Goal: Task Accomplishment & Management: Complete application form

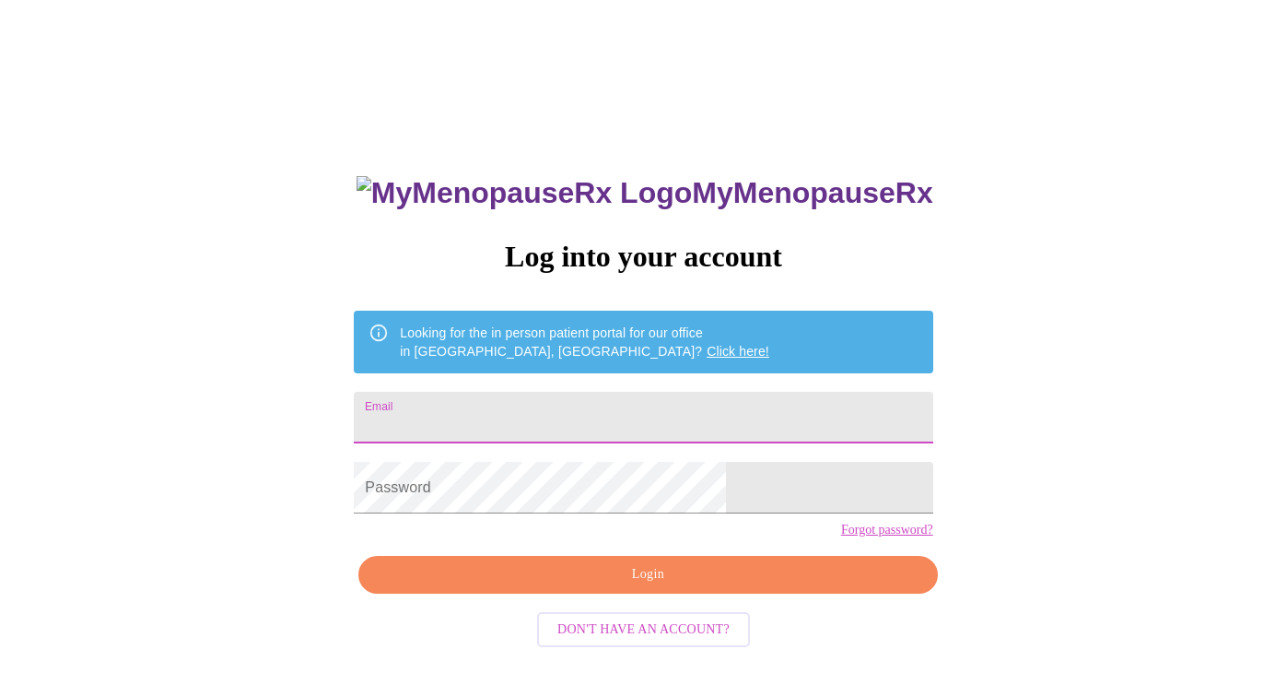
type input "[EMAIL_ADDRESS][DOMAIN_NAME]"
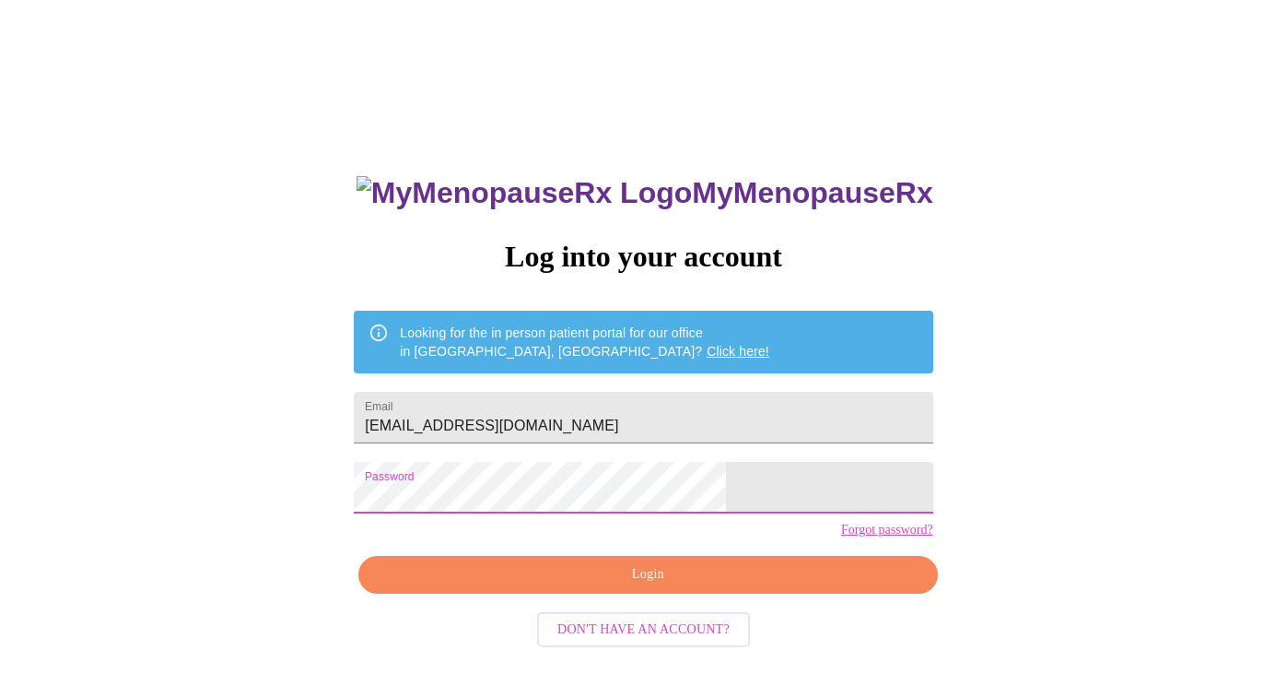
click at [752, 593] on button "Login" at bounding box center [647, 575] width 579 height 38
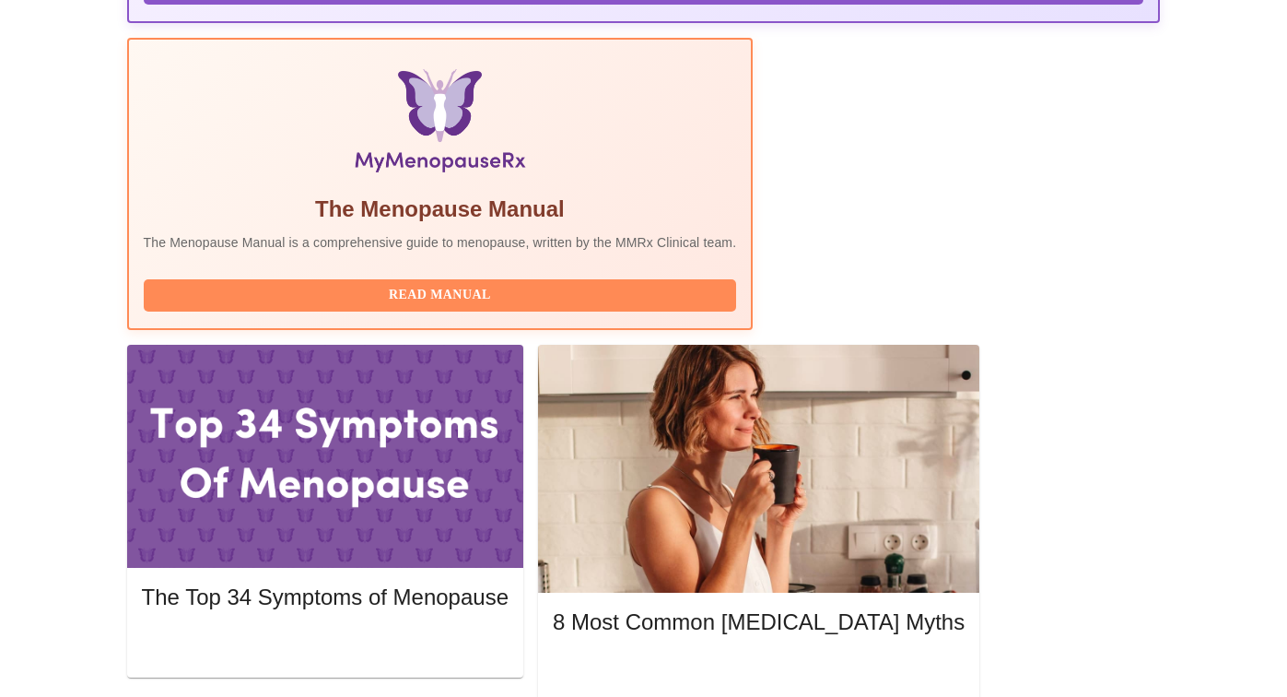
scroll to position [588, 0]
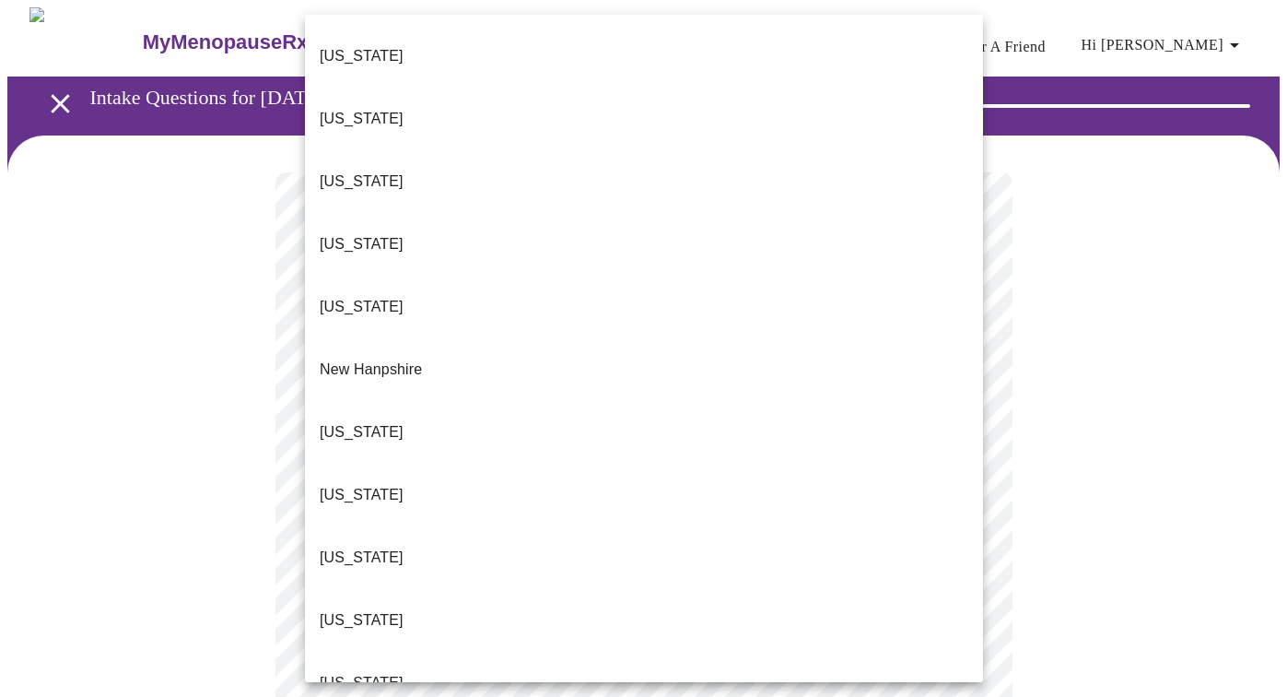
scroll to position [1439, 0]
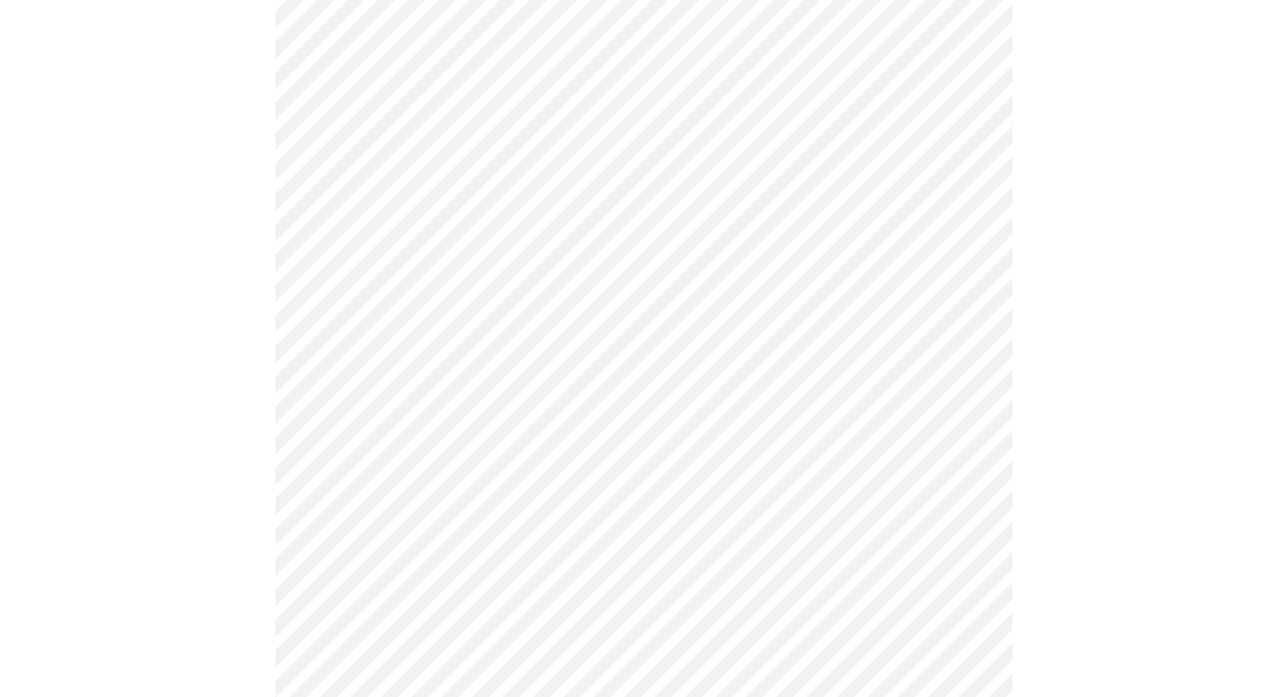
scroll to position [210, 0]
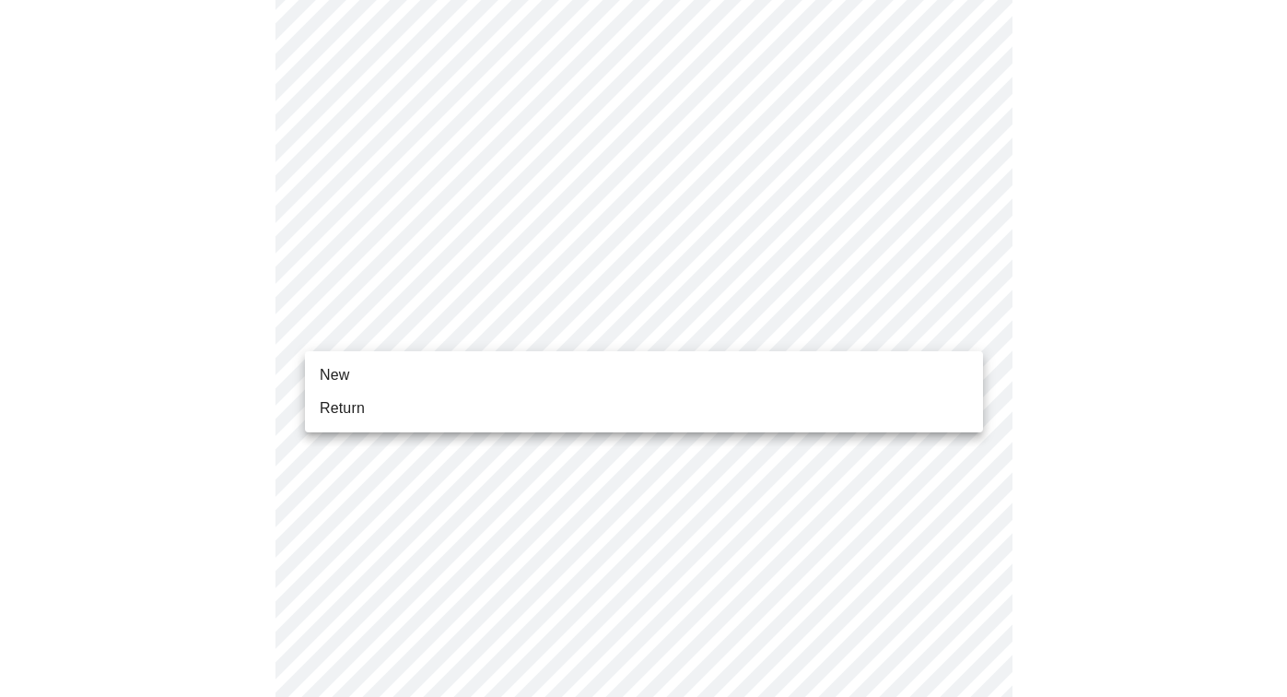
click at [498, 319] on body "MyMenopauseRx Appointments Messaging Labs Uploads Medications Community Refer a…" at bounding box center [643, 632] width 1273 height 1671
click at [405, 419] on li "Return" at bounding box center [644, 408] width 678 height 33
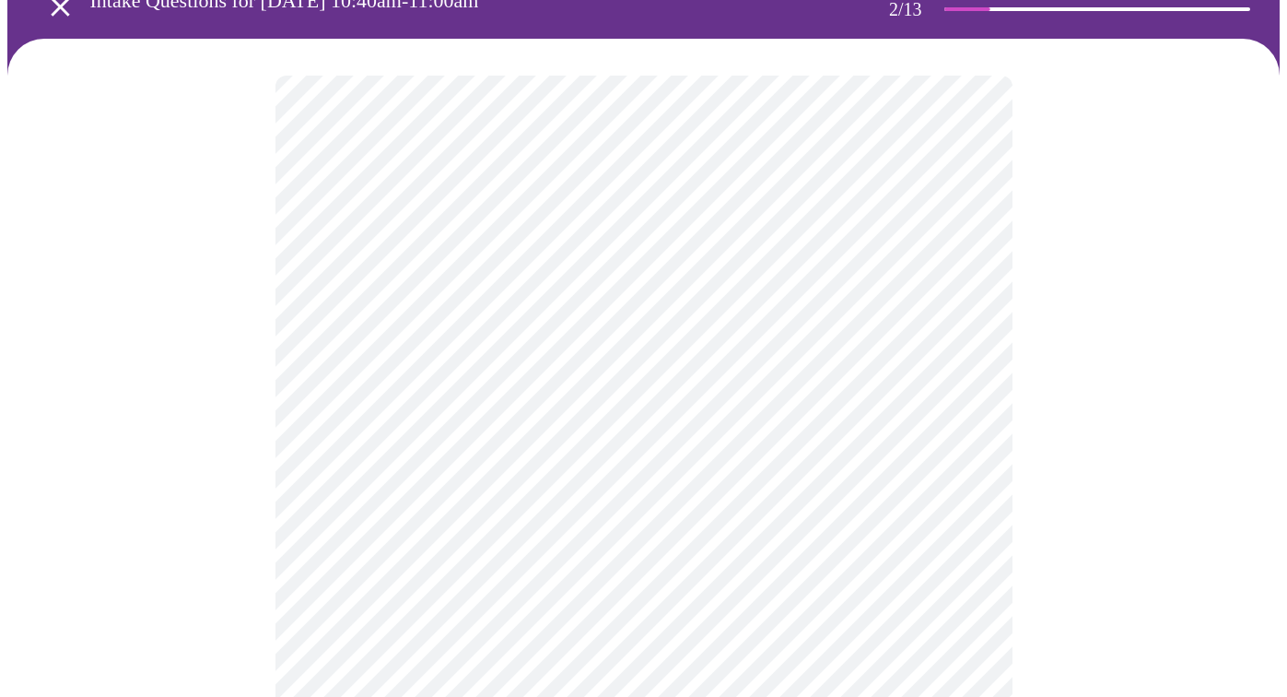
scroll to position [103, 0]
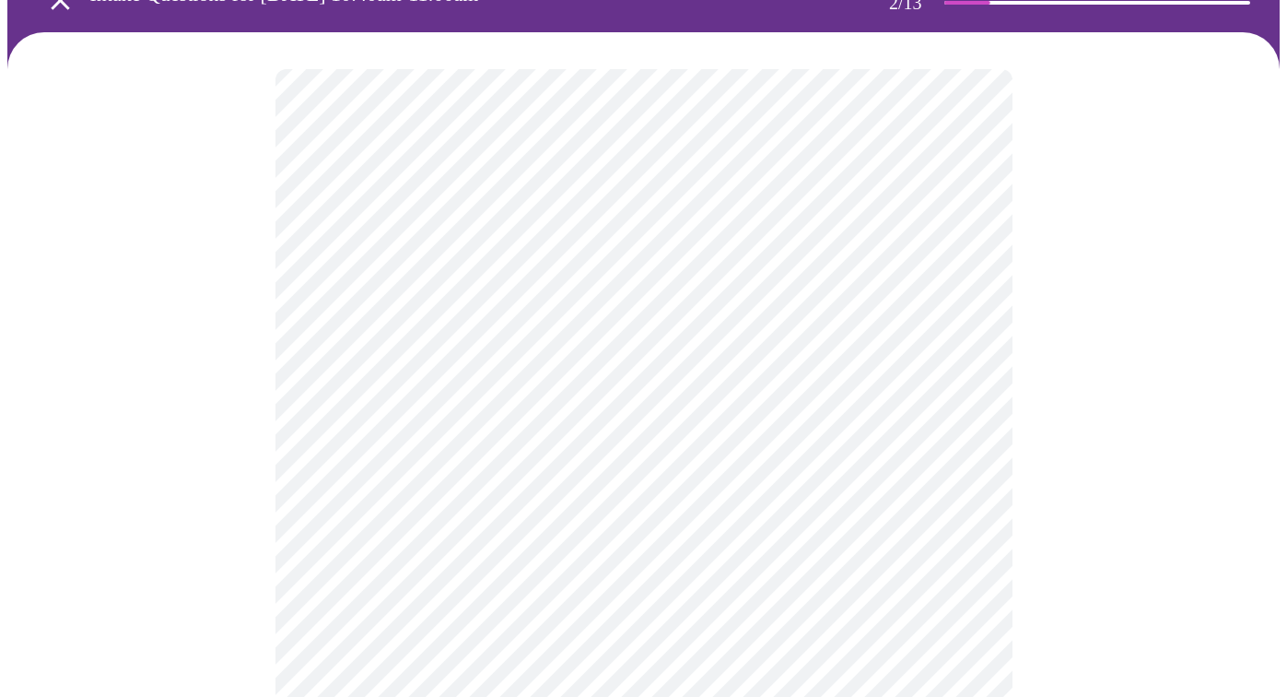
click at [528, 274] on body "MyMenopauseRx Appointments Messaging Labs Uploads Medications Community Refer a…" at bounding box center [643, 456] width 1273 height 1105
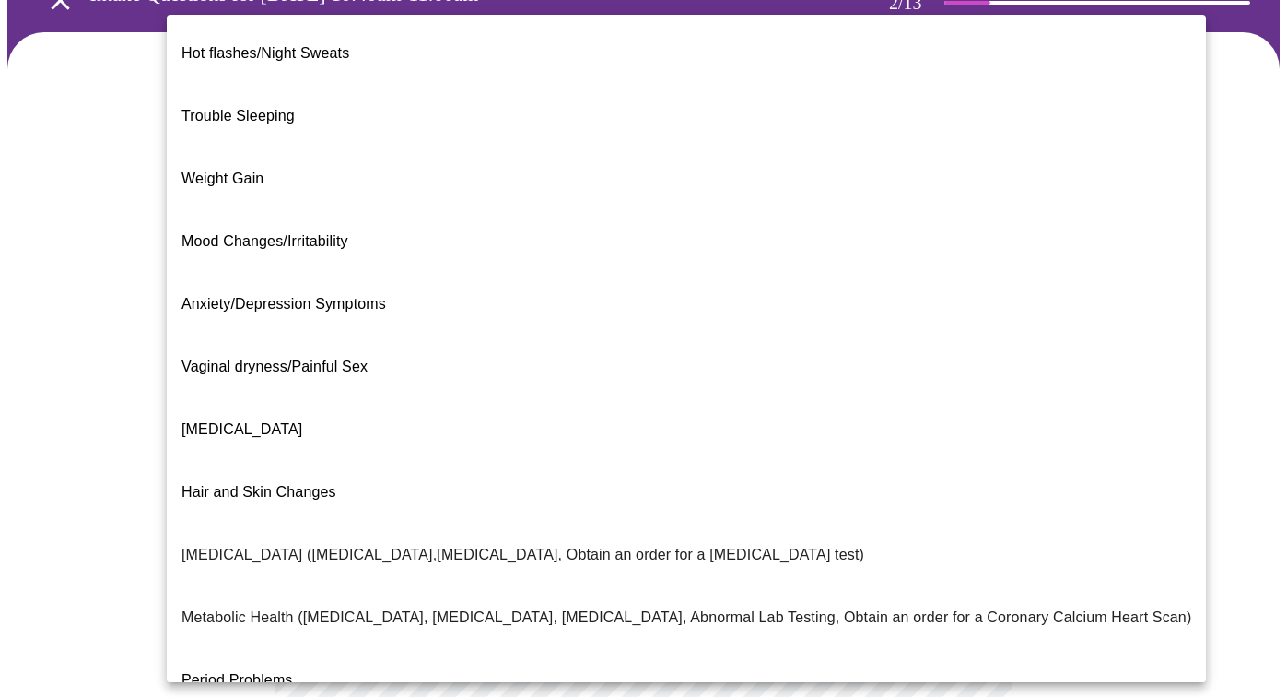
click at [287, 147] on li "Weight Gain" at bounding box center [686, 178] width 1039 height 63
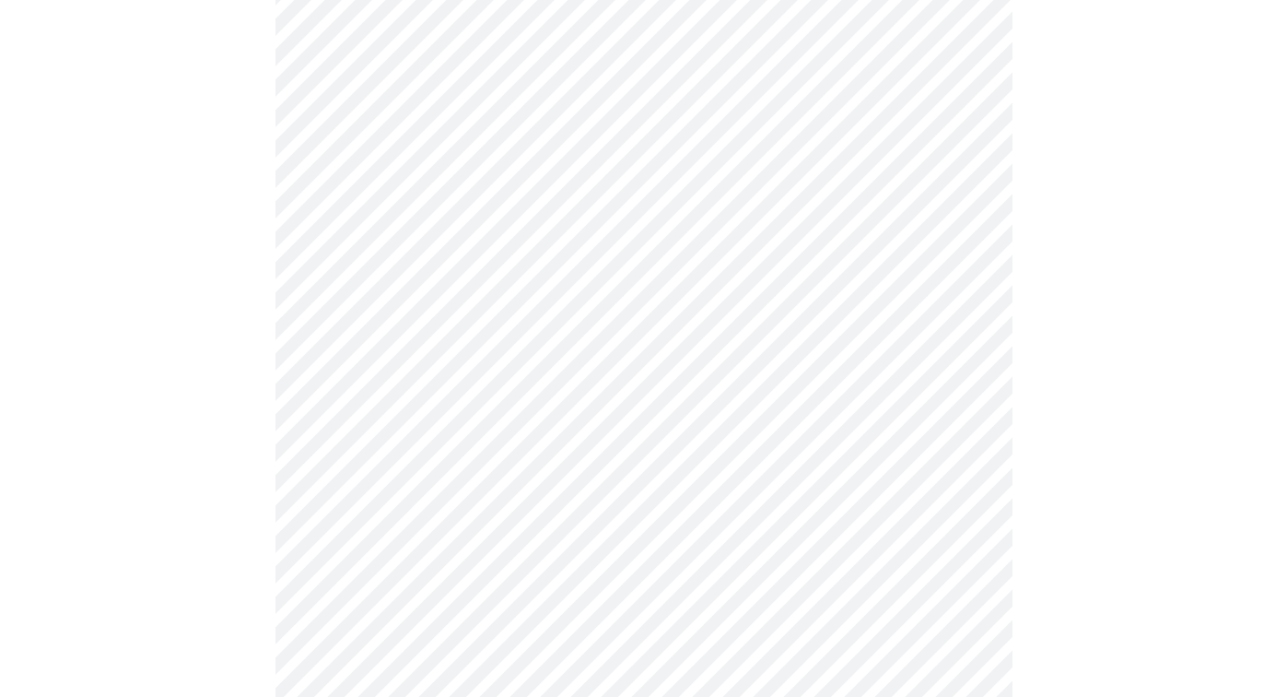
scroll to position [309, 0]
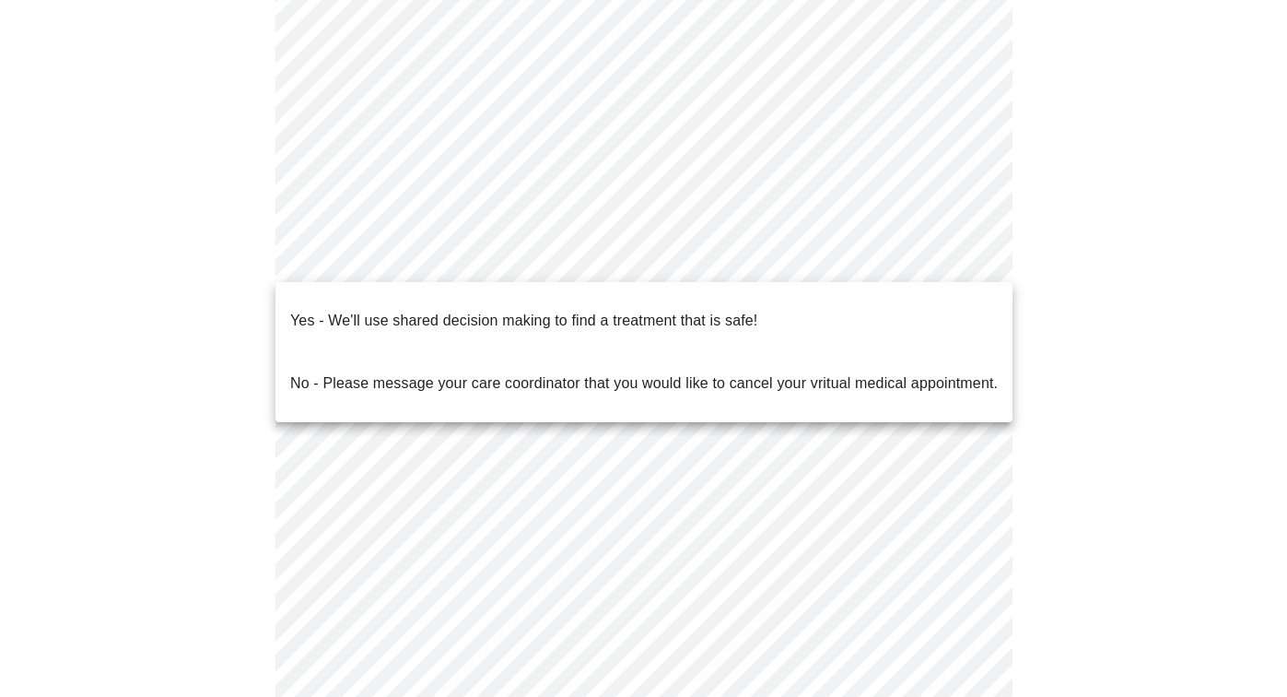
click at [543, 260] on body "MyMenopauseRx Appointments Messaging Labs Uploads Medications Community Refer a…" at bounding box center [643, 246] width 1273 height 1095
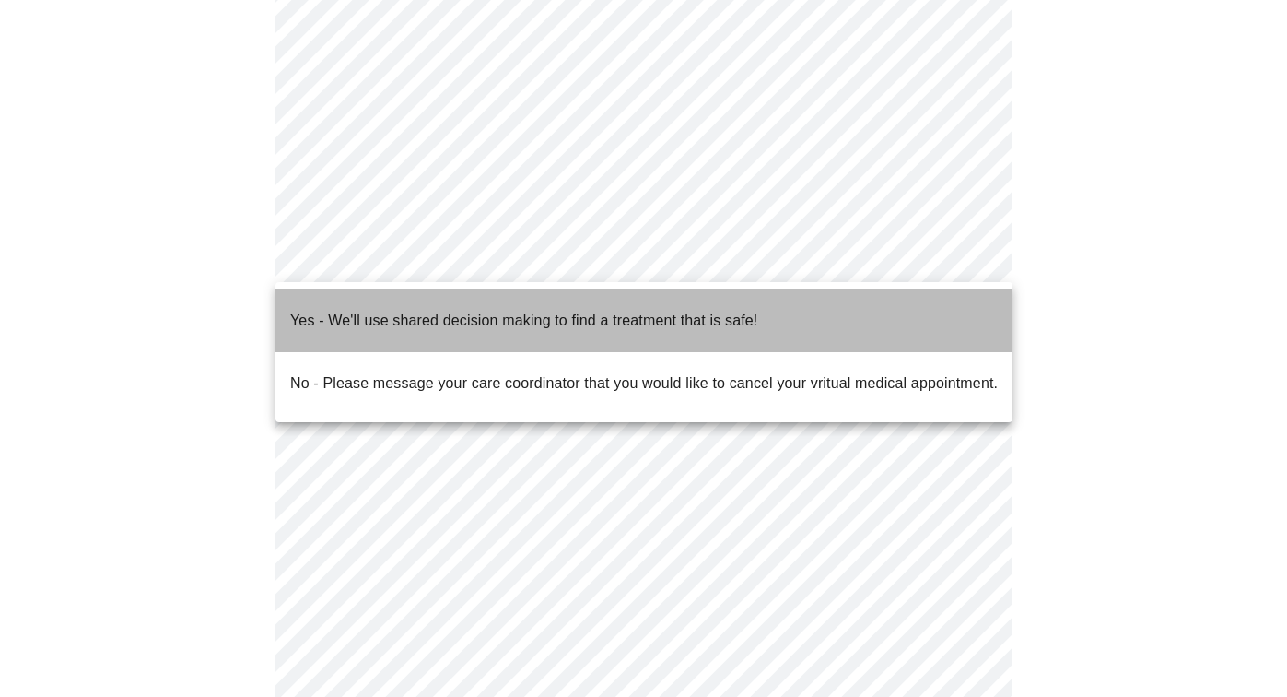
click at [434, 310] on p "Yes - We'll use shared decision making to find a treatment that is safe!" at bounding box center [523, 321] width 467 height 22
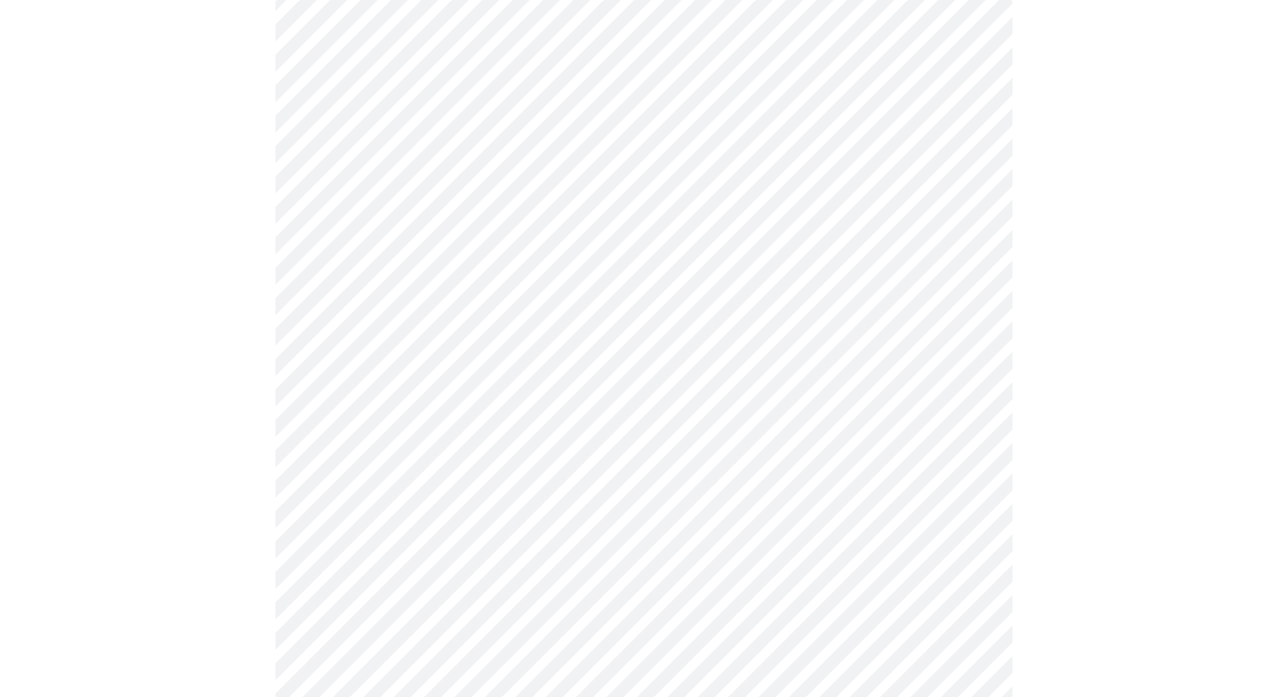
scroll to position [156, 0]
click at [526, 230] on body "MyMenopauseRx Appointments Messaging Labs Uploads Medications Community Refer a…" at bounding box center [643, 394] width 1273 height 1085
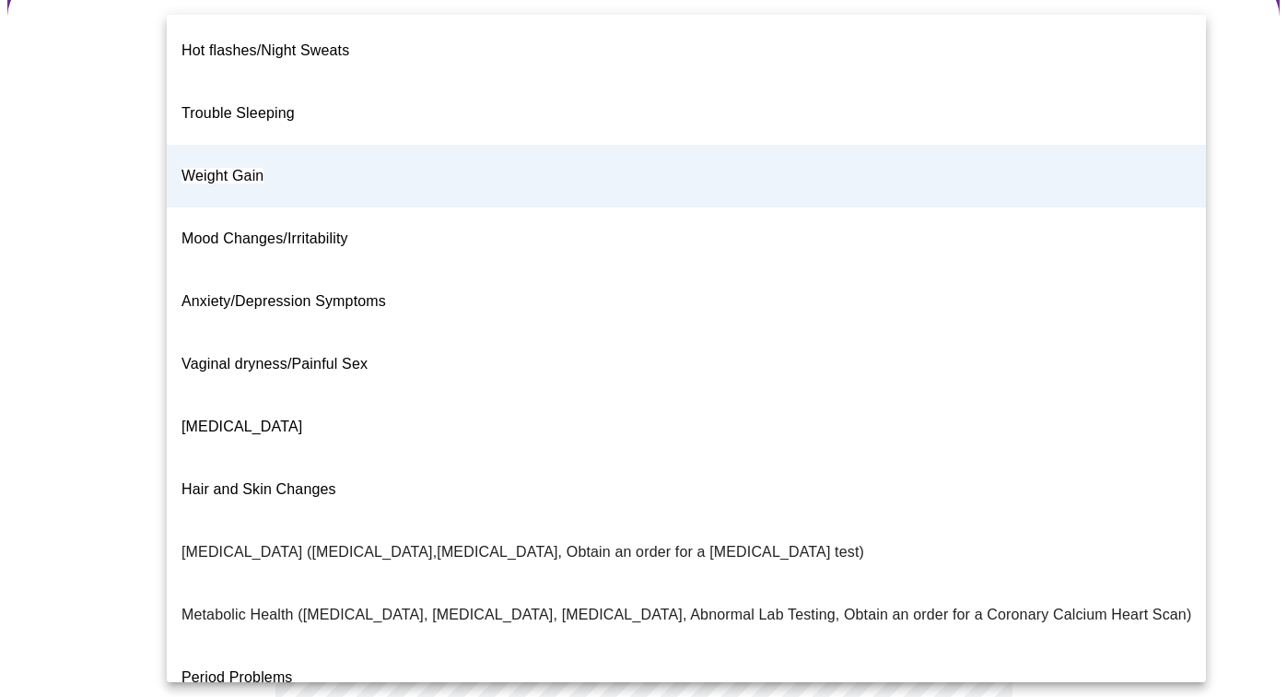
scroll to position [5, 0]
click at [235, 166] on span "Weight Gain" at bounding box center [223, 174] width 82 height 16
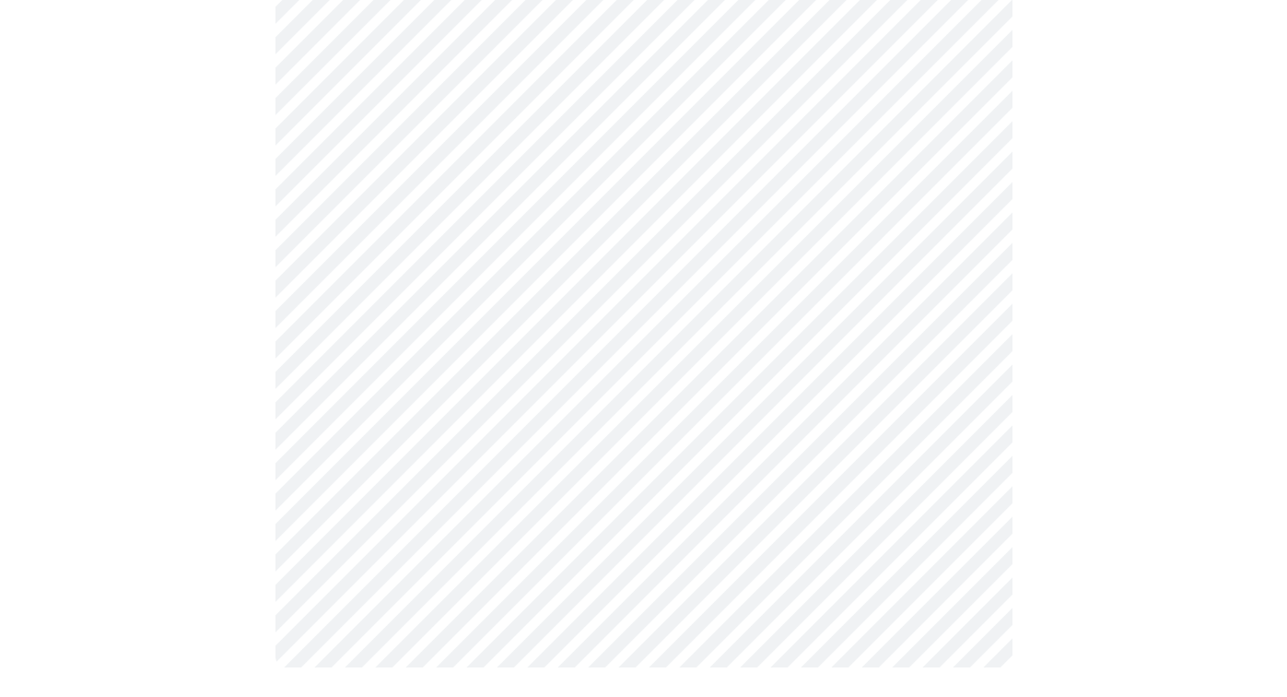
scroll to position [0, 0]
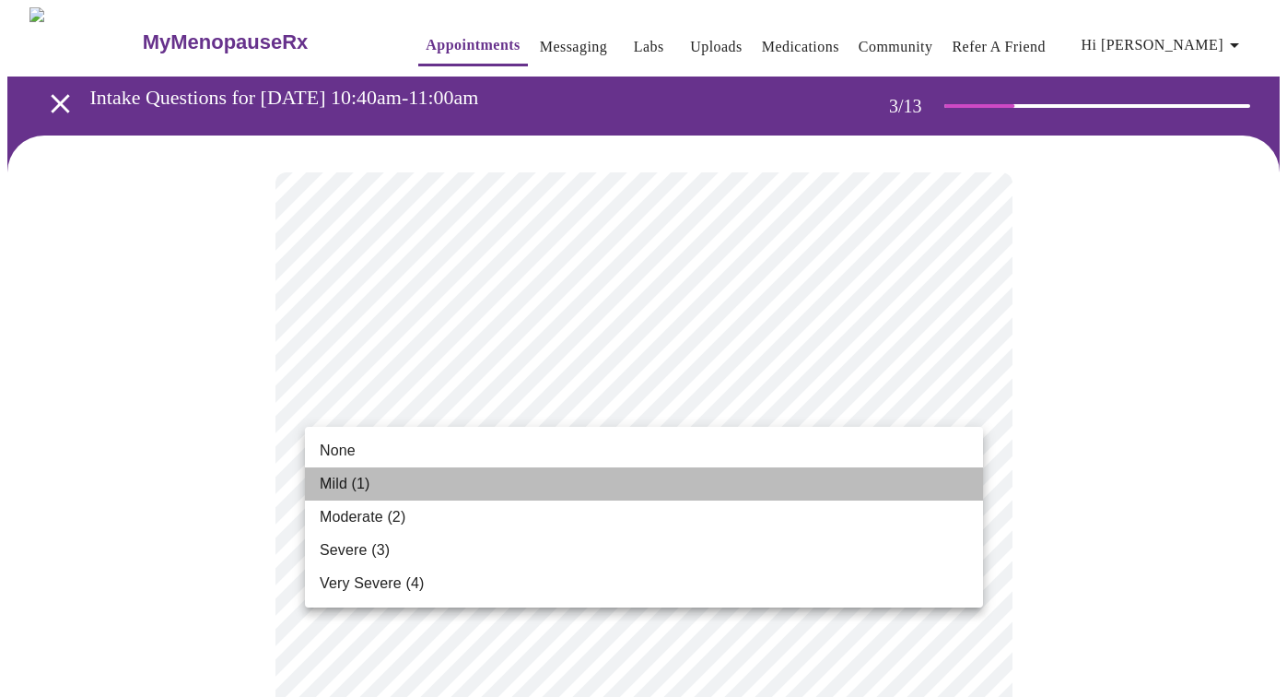
click at [386, 480] on li "Mild (1)" at bounding box center [644, 483] width 678 height 33
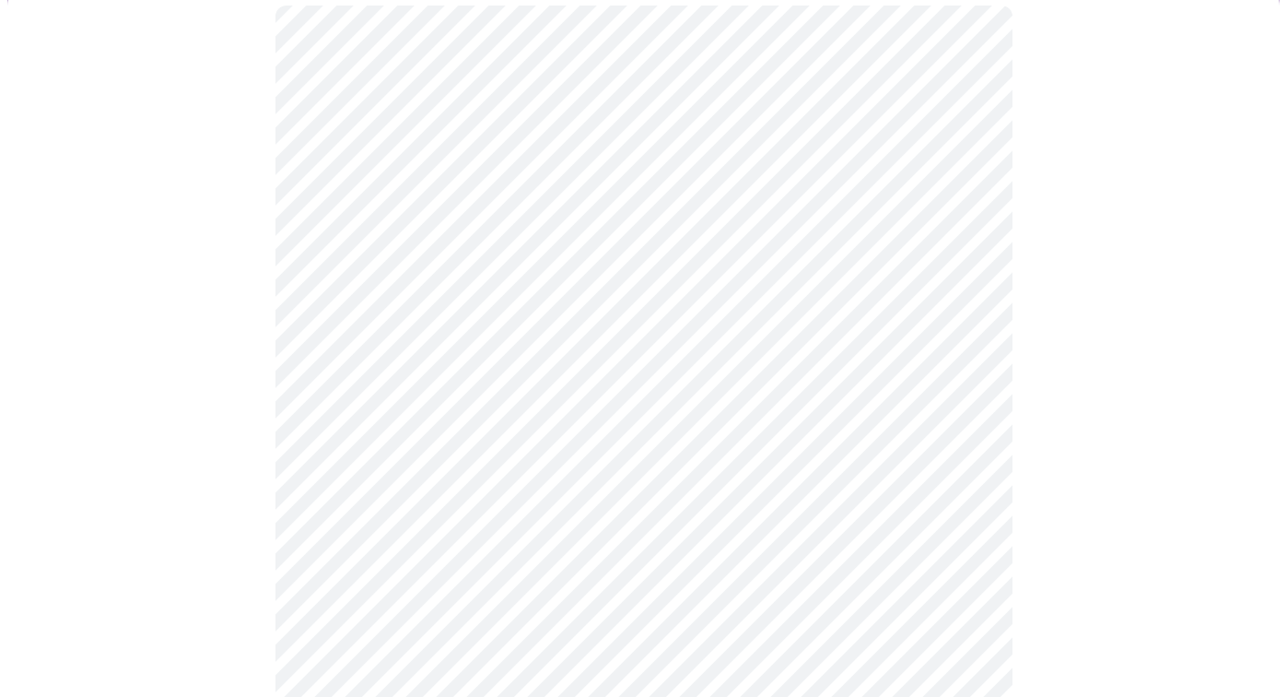
scroll to position [169, 0]
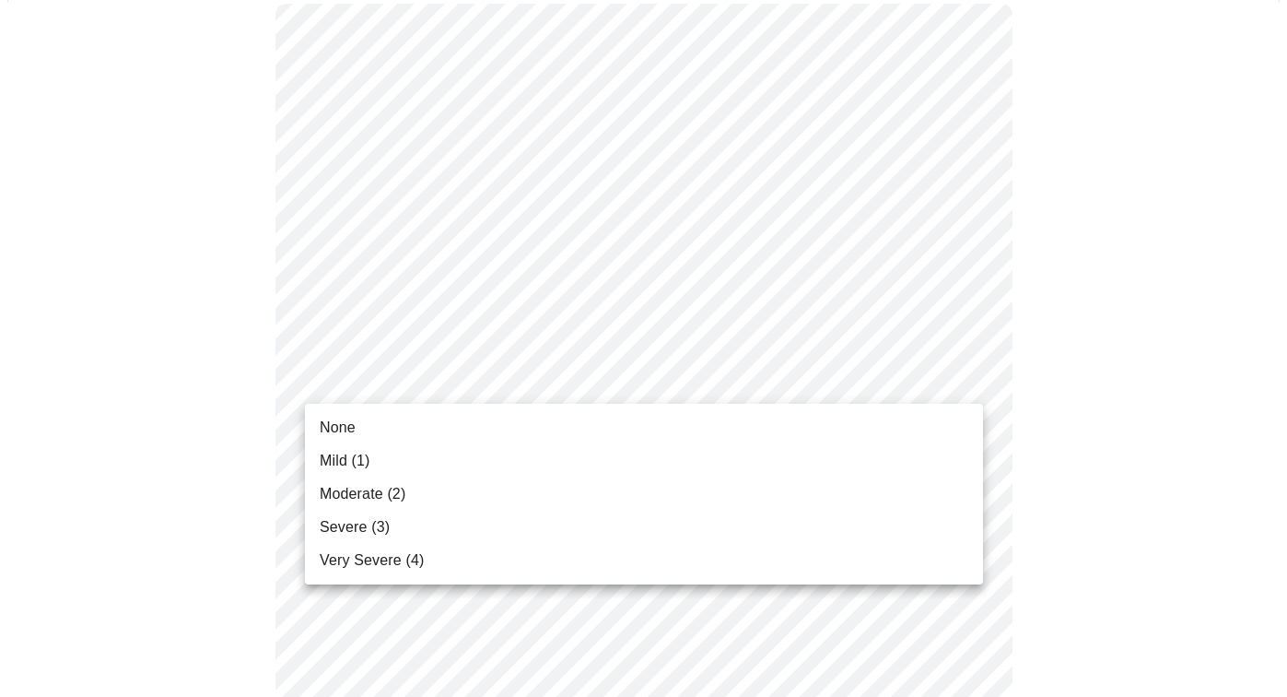
click at [527, 422] on li "None" at bounding box center [644, 427] width 678 height 33
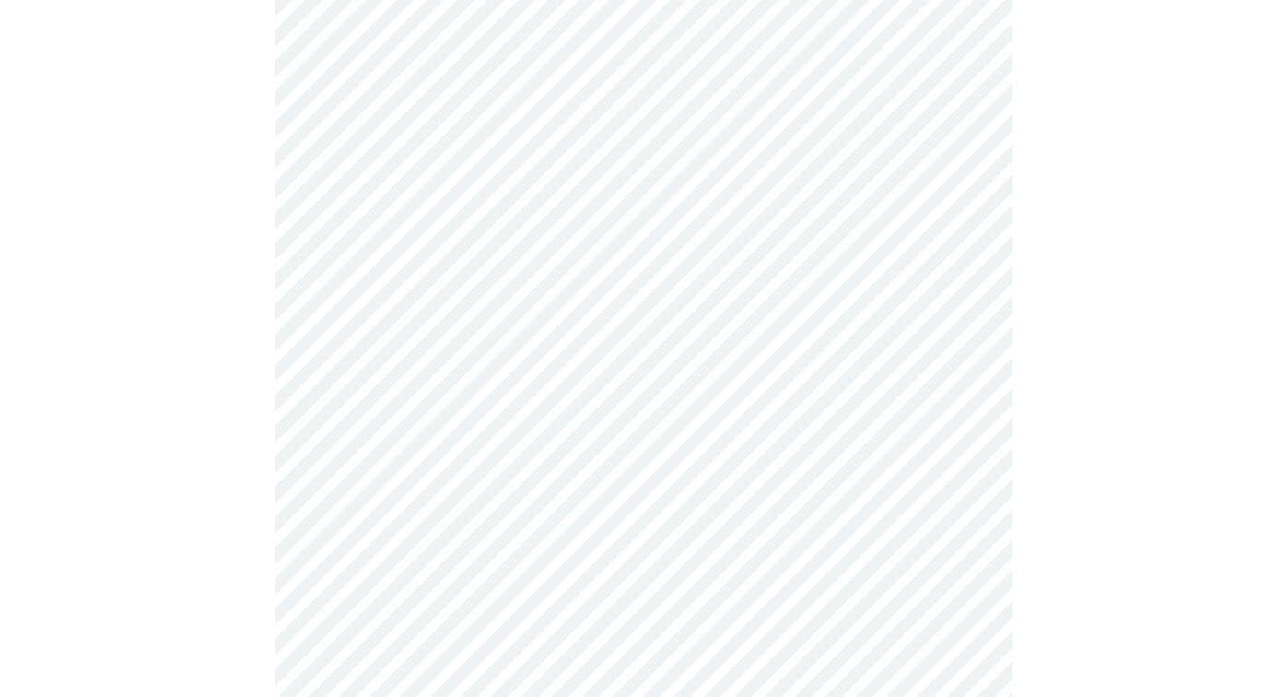
scroll to position [389, 0]
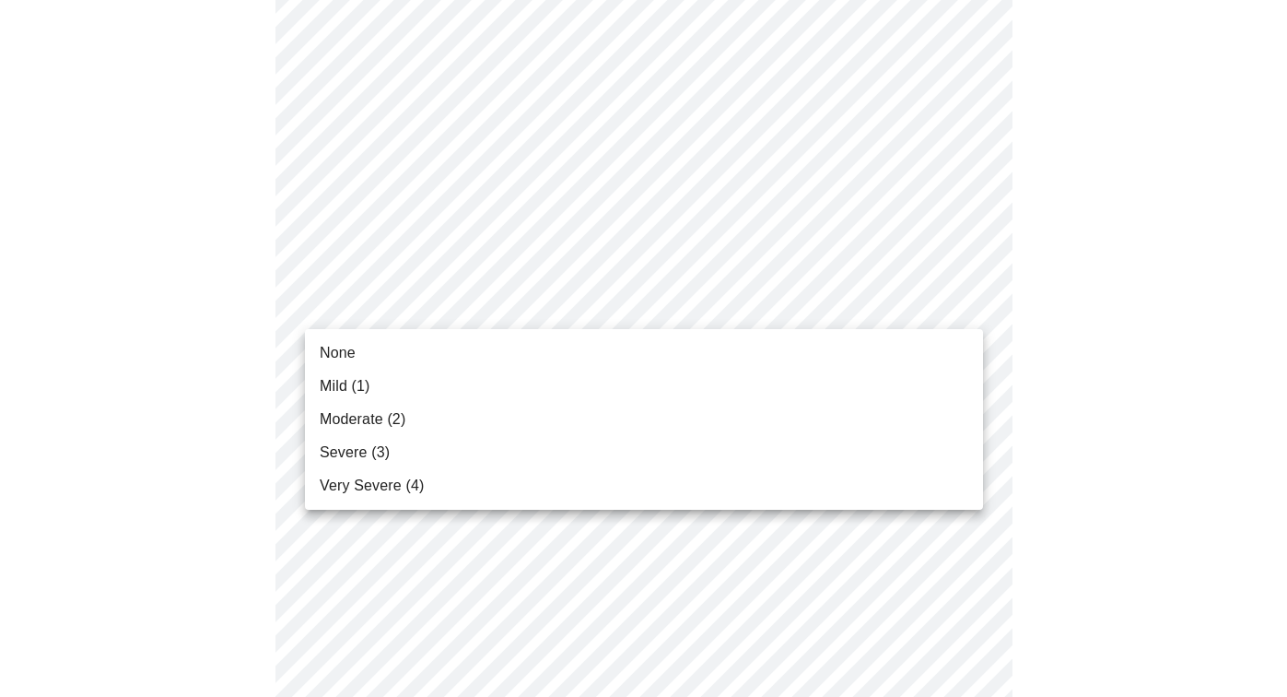
click at [470, 386] on li "Mild (1)" at bounding box center [644, 385] width 678 height 33
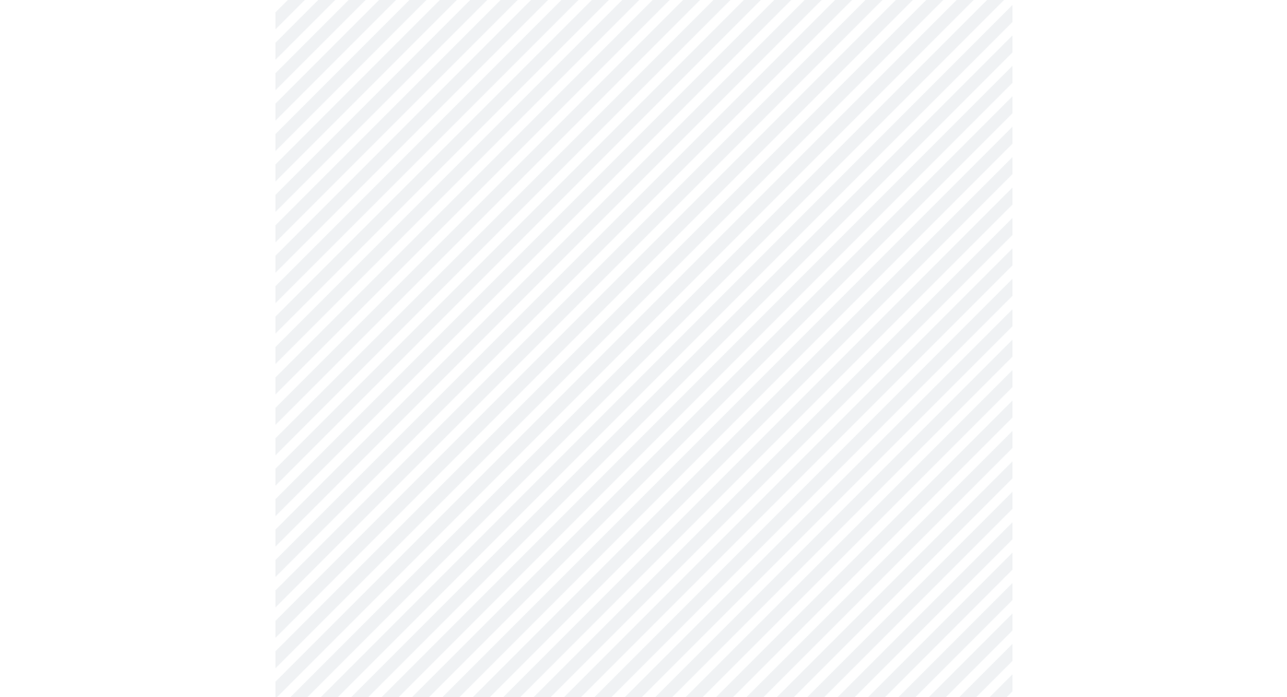
scroll to position [557, 0]
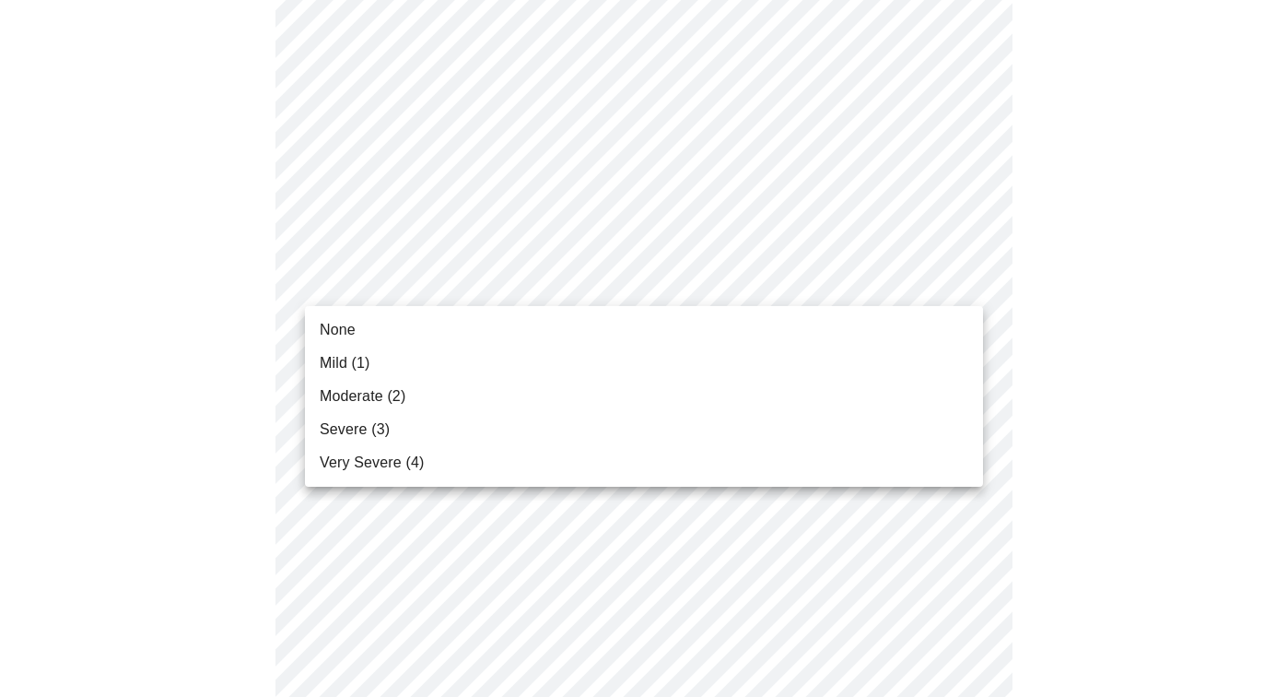
click at [568, 276] on body "MyMenopauseRx Appointments Messaging Labs Uploads Medications Community Refer a…" at bounding box center [643, 633] width 1273 height 2366
click at [486, 340] on li "None" at bounding box center [644, 329] width 678 height 33
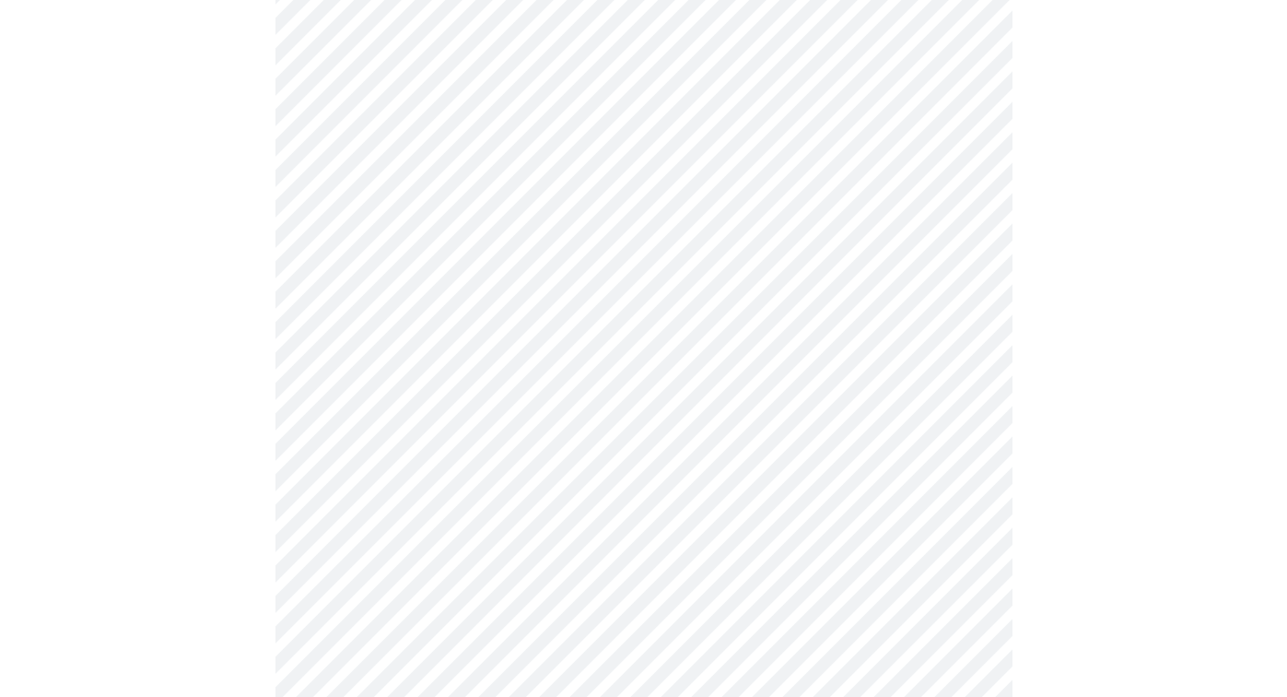
scroll to position [706, 0]
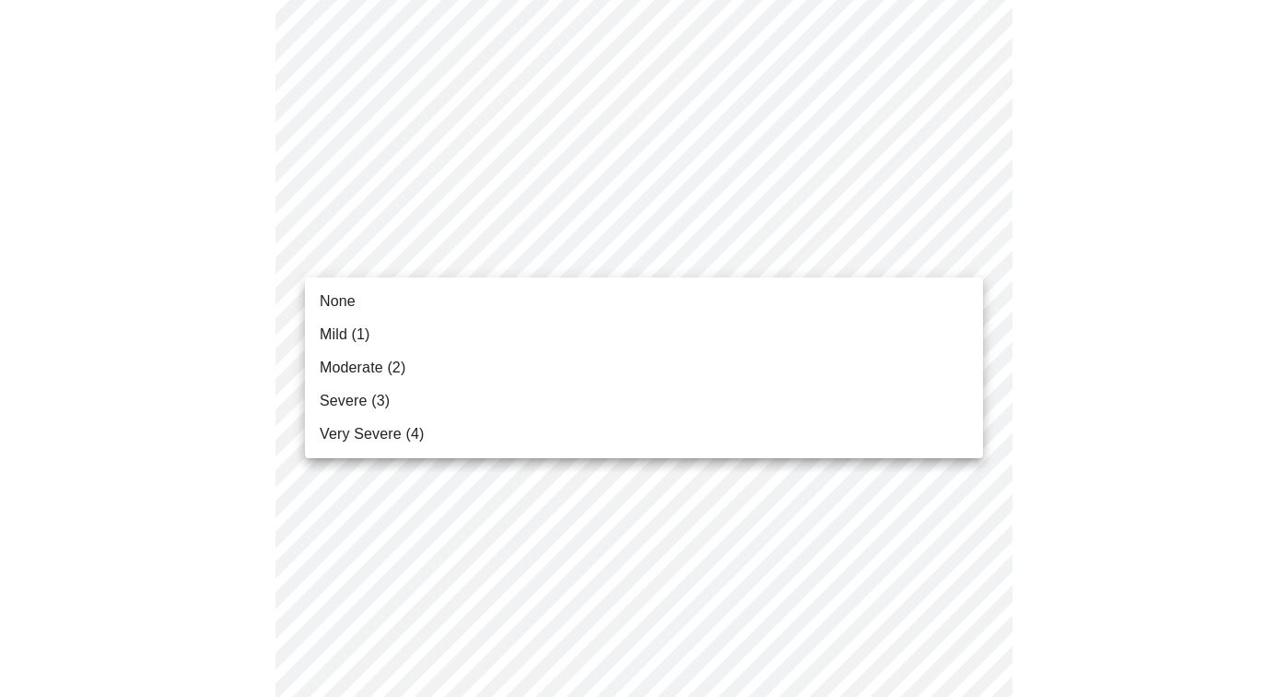
click at [511, 255] on body "MyMenopauseRx Appointments Messaging Labs Uploads Medications Community Refer a…" at bounding box center [643, 472] width 1273 height 2341
click at [498, 298] on li "None" at bounding box center [644, 301] width 678 height 33
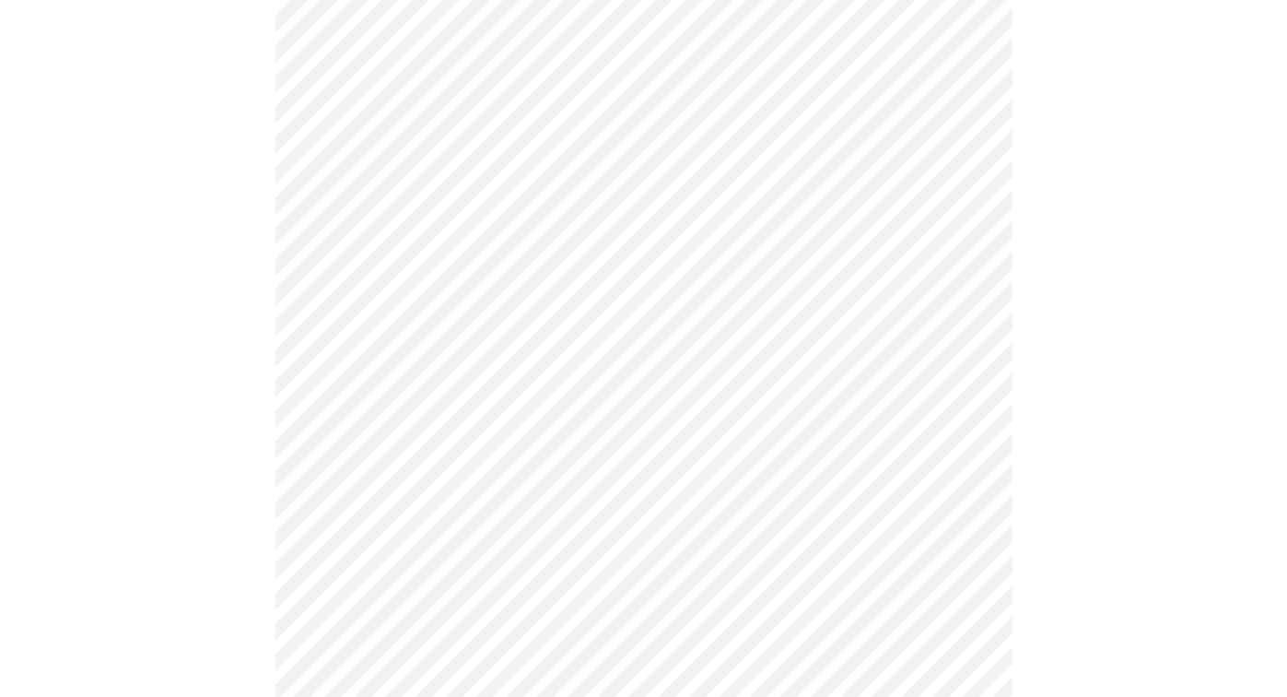
scroll to position [768, 0]
click at [496, 319] on body "MyMenopauseRx Appointments Messaging Labs Uploads Medications Community Refer a…" at bounding box center [643, 398] width 1273 height 2317
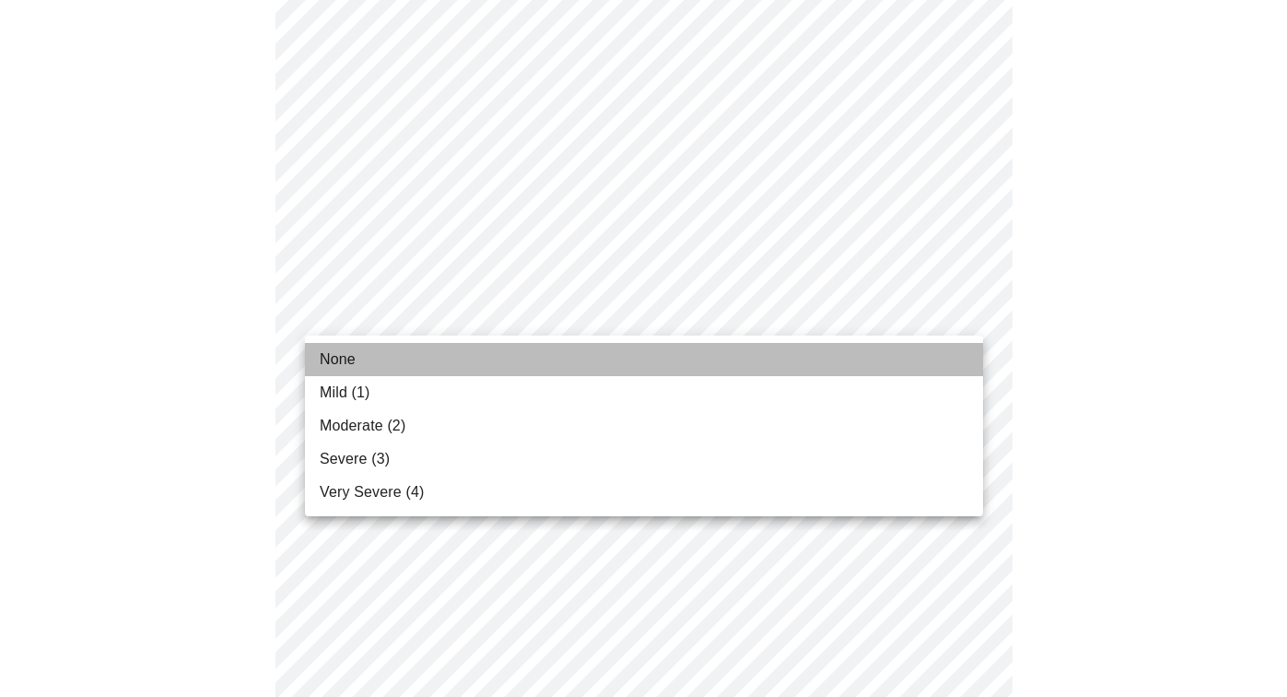
click at [482, 348] on li "None" at bounding box center [644, 359] width 678 height 33
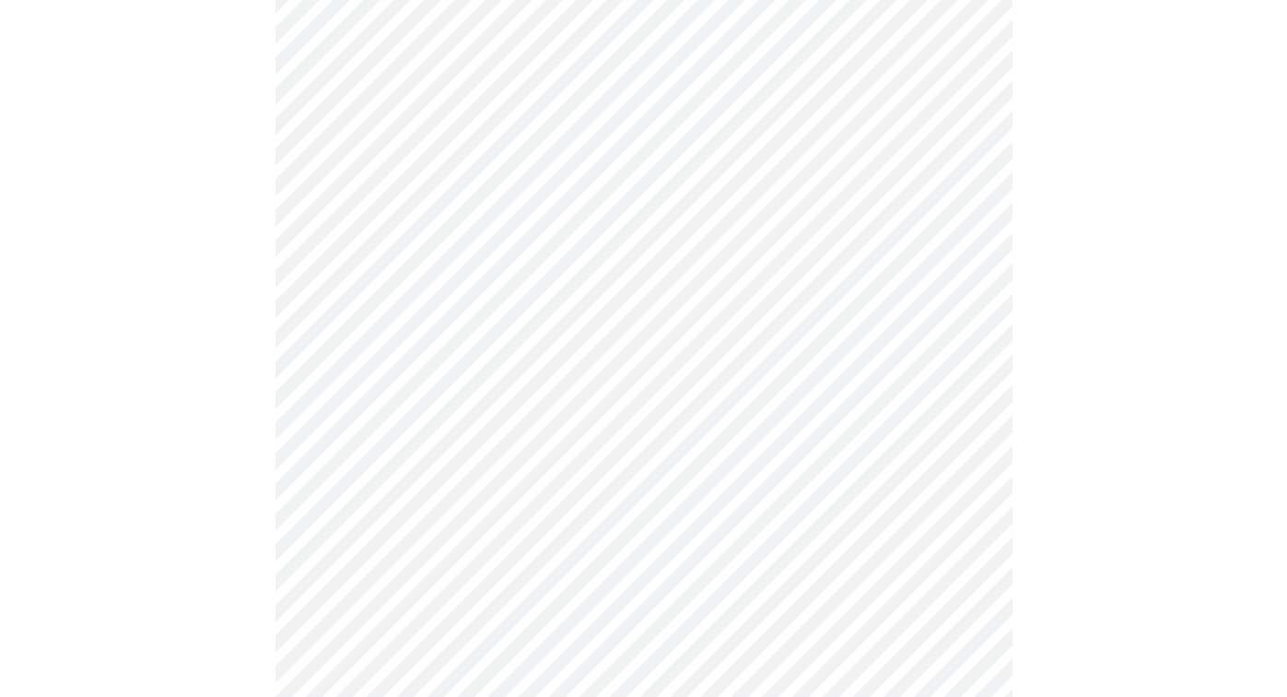
scroll to position [908, 0]
click at [478, 311] on body "MyMenopauseRx Appointments Messaging Labs Uploads Medications Community Refer a…" at bounding box center [643, 246] width 1273 height 2292
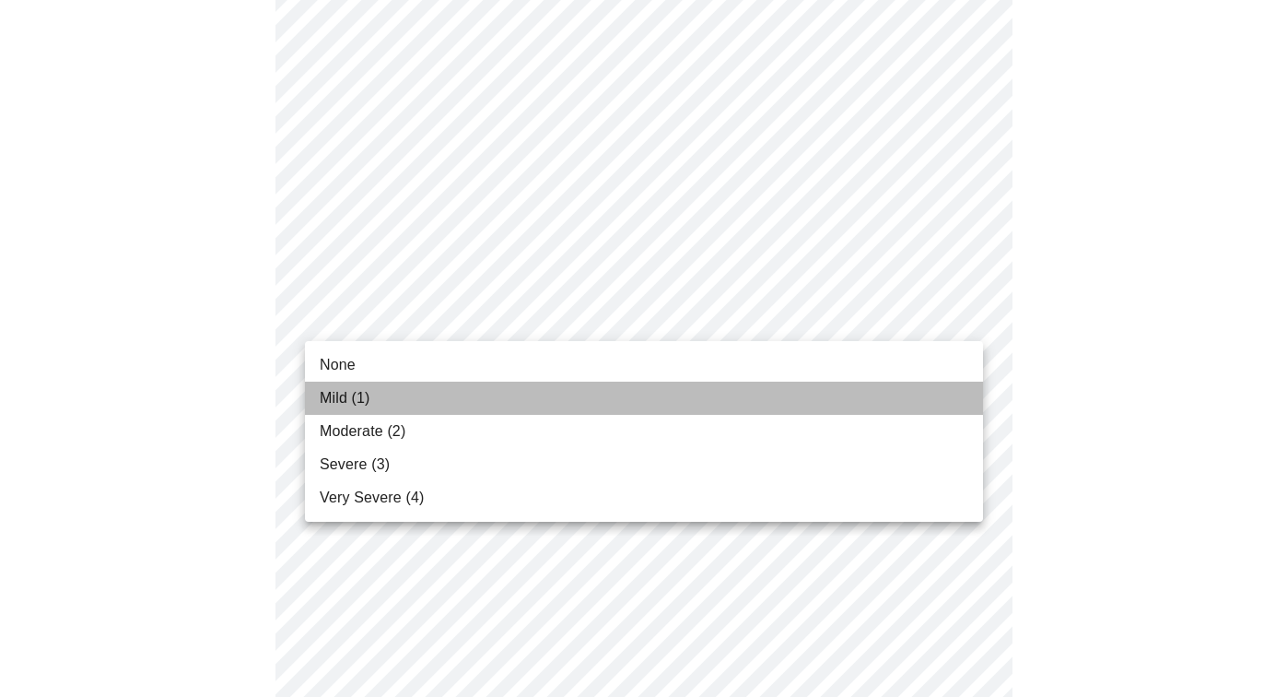
click at [411, 401] on li "Mild (1)" at bounding box center [644, 397] width 678 height 33
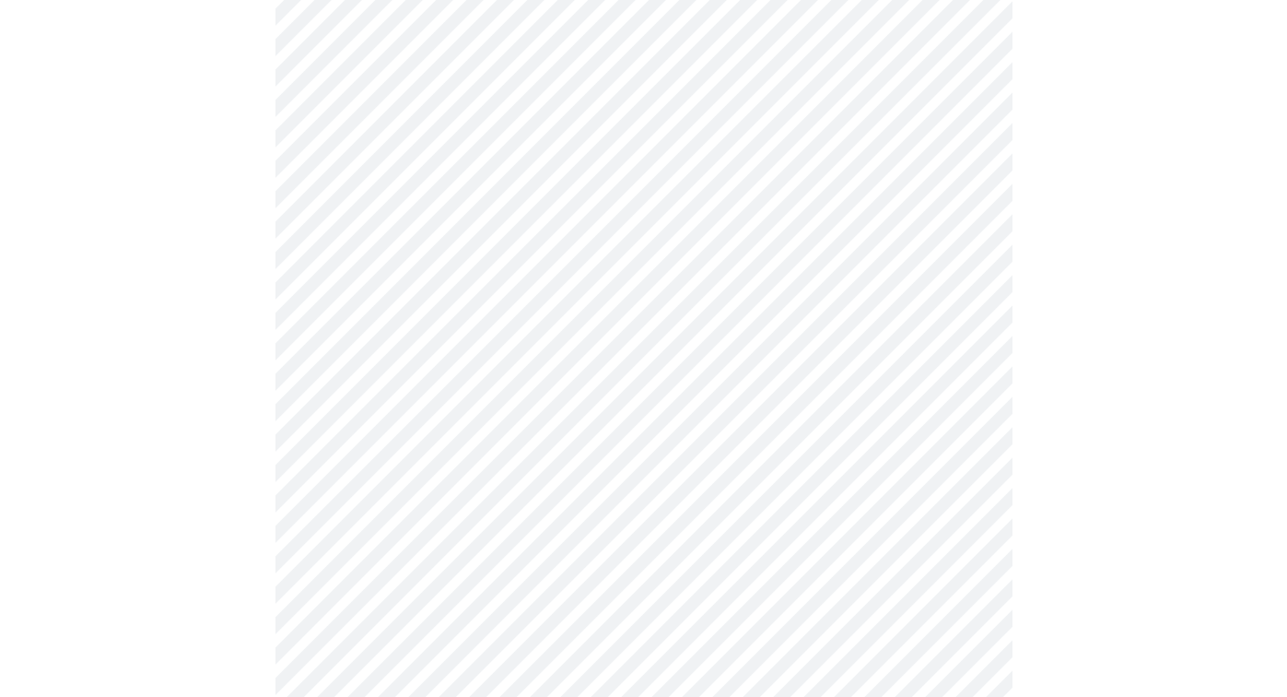
scroll to position [1049, 0]
click at [516, 326] on body "MyMenopauseRx Appointments Messaging Labs Uploads Medications Community Refer a…" at bounding box center [643, 92] width 1273 height 2267
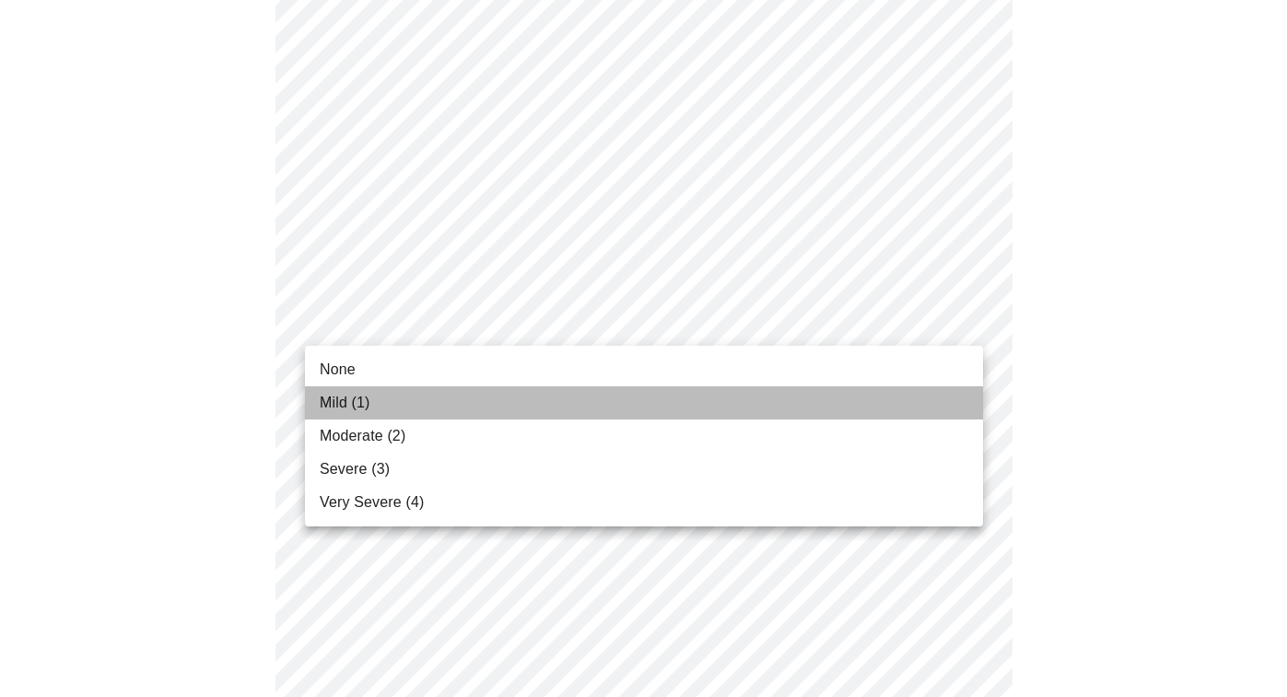
click at [499, 416] on li "Mild (1)" at bounding box center [644, 402] width 678 height 33
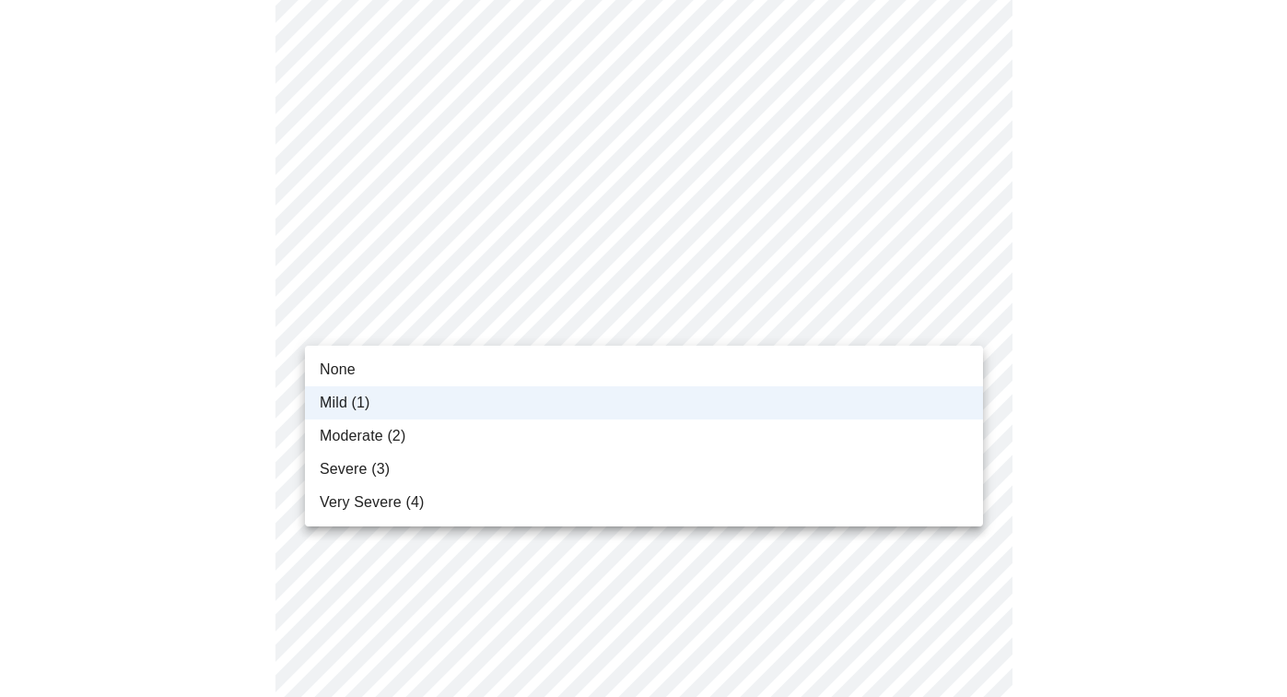
click at [509, 311] on body "MyMenopauseRx Appointments Messaging Labs Uploads Medications Community Refer a…" at bounding box center [643, 80] width 1273 height 2242
click at [478, 445] on li "Moderate (2)" at bounding box center [644, 435] width 678 height 33
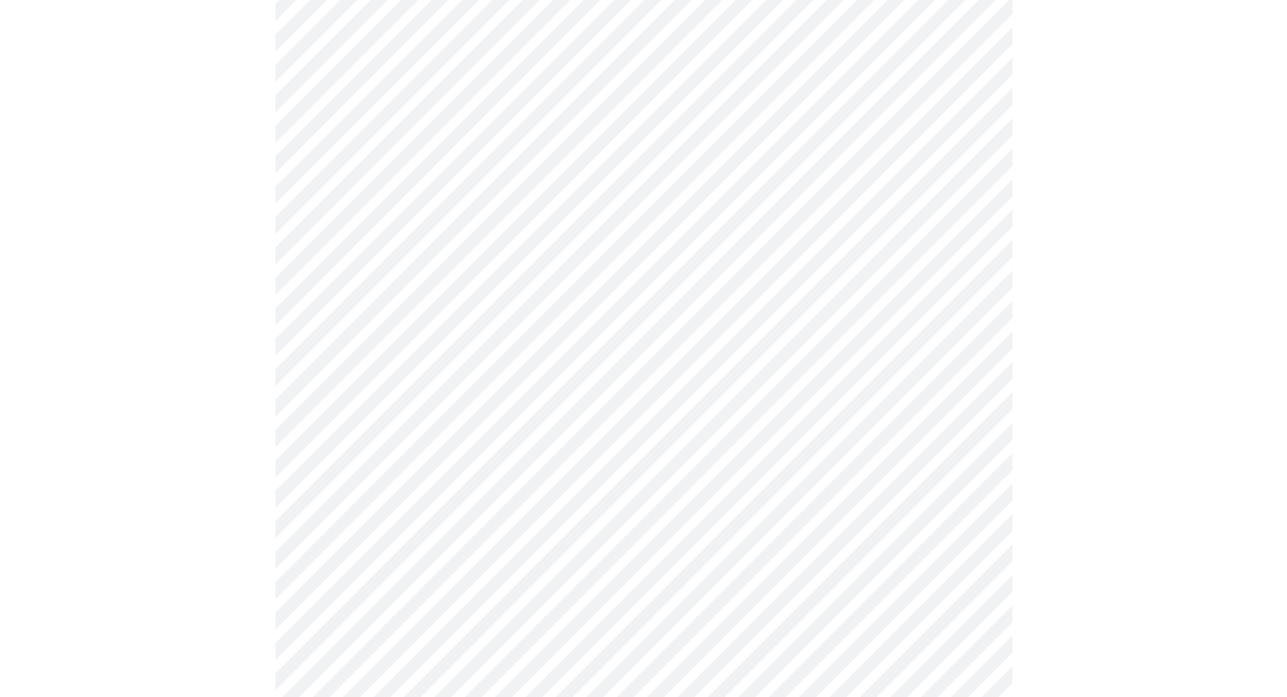
scroll to position [1174, 0]
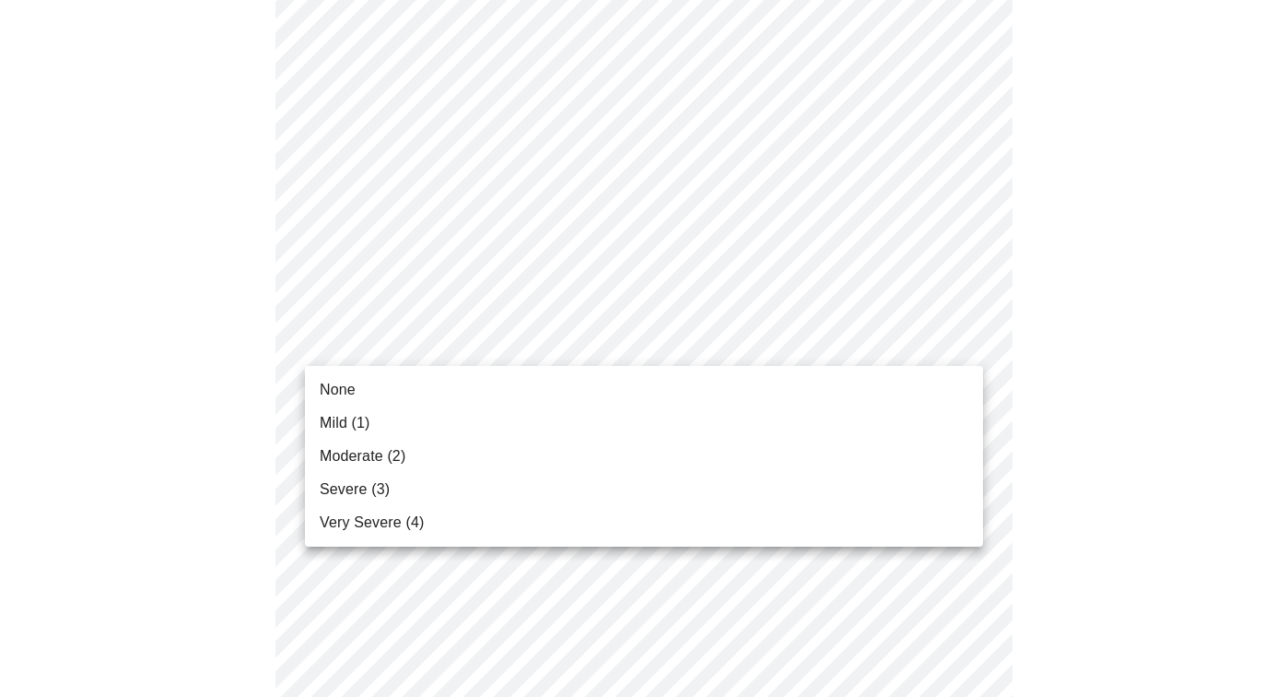
click at [454, 376] on li "None" at bounding box center [644, 389] width 678 height 33
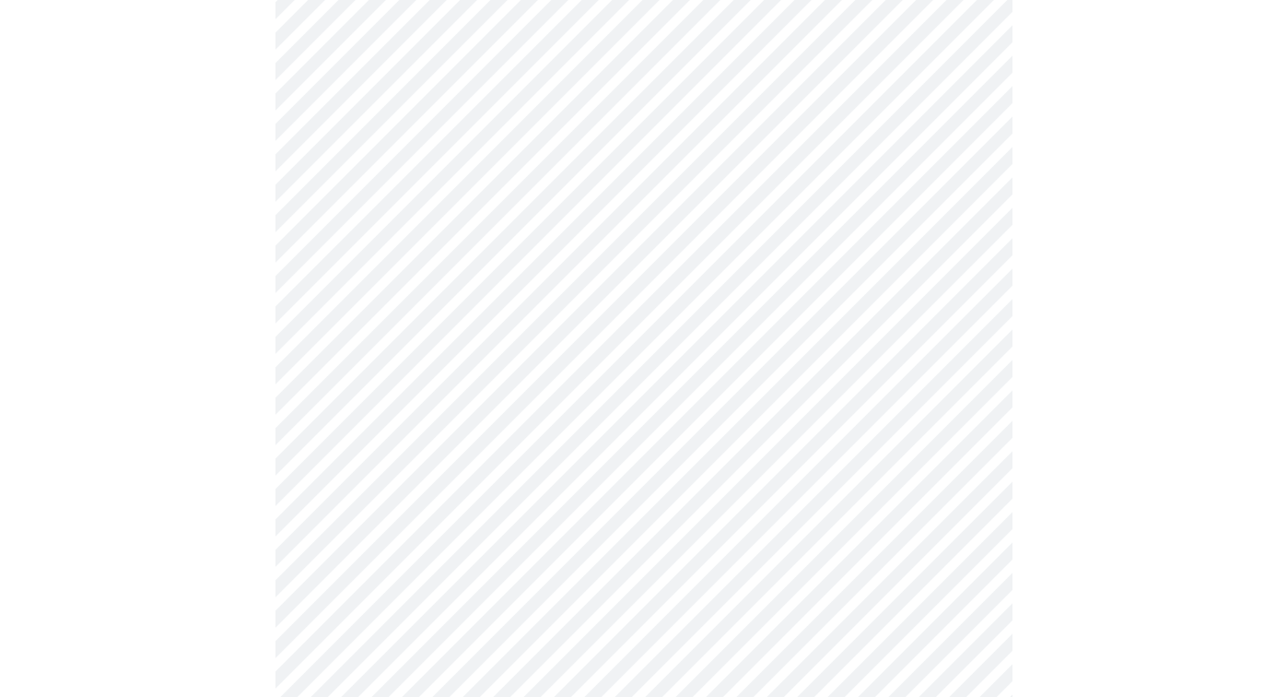
scroll to position [1300, 0]
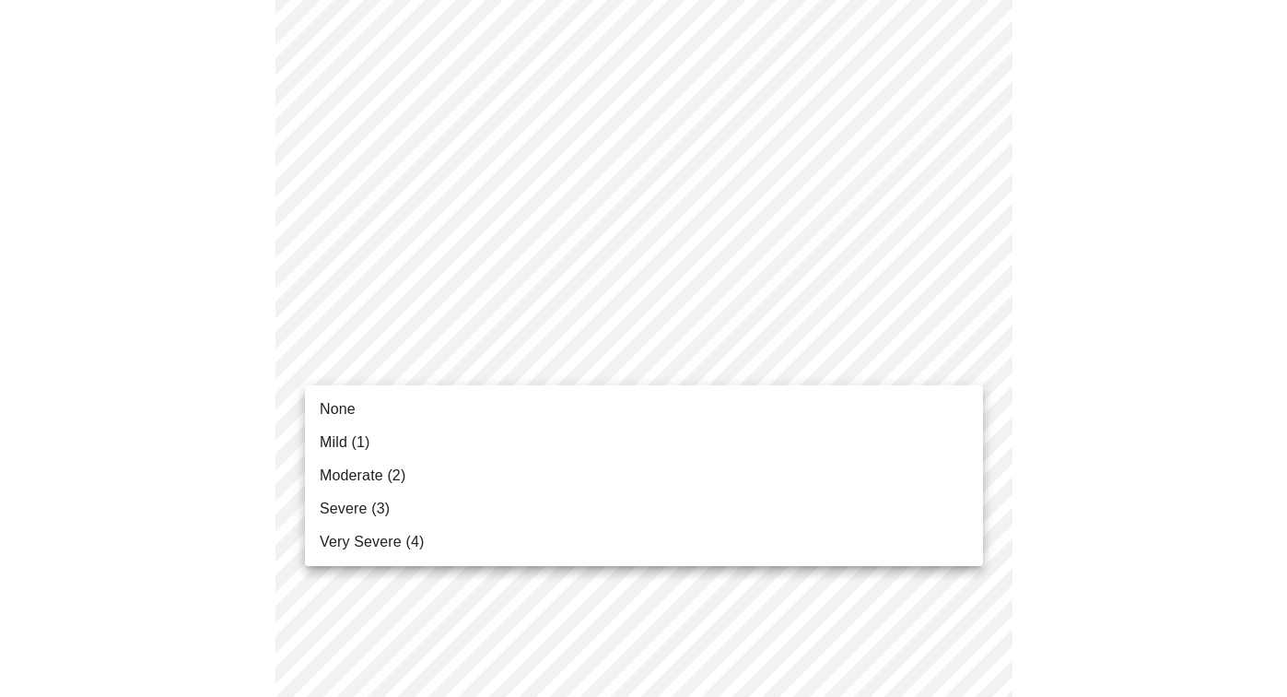
click at [468, 511] on li "Severe (3)" at bounding box center [644, 508] width 678 height 33
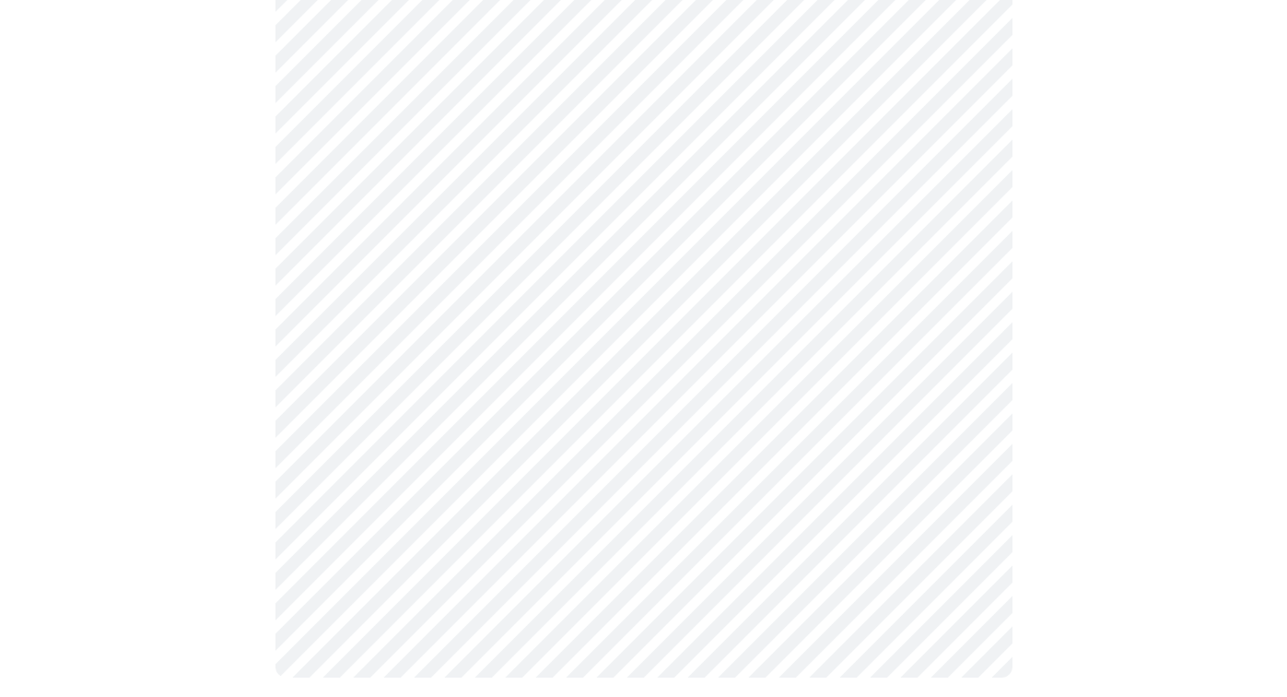
scroll to position [1491, 0]
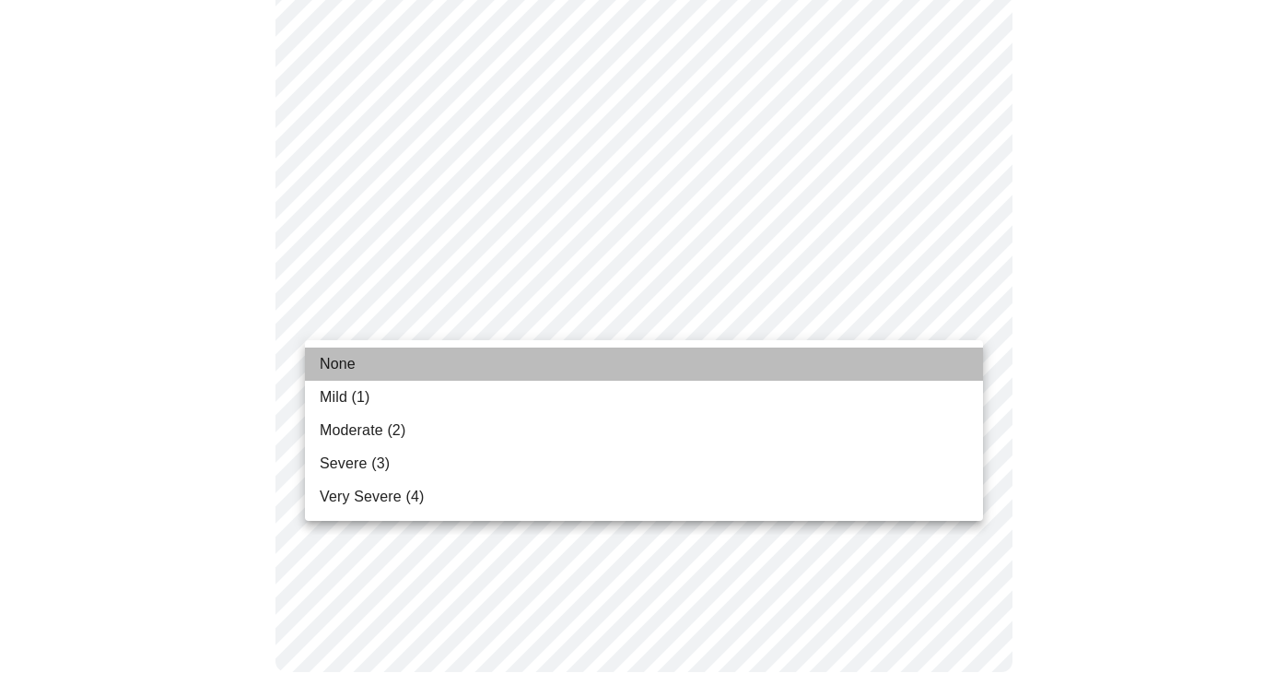
click at [471, 357] on li "None" at bounding box center [644, 363] width 678 height 33
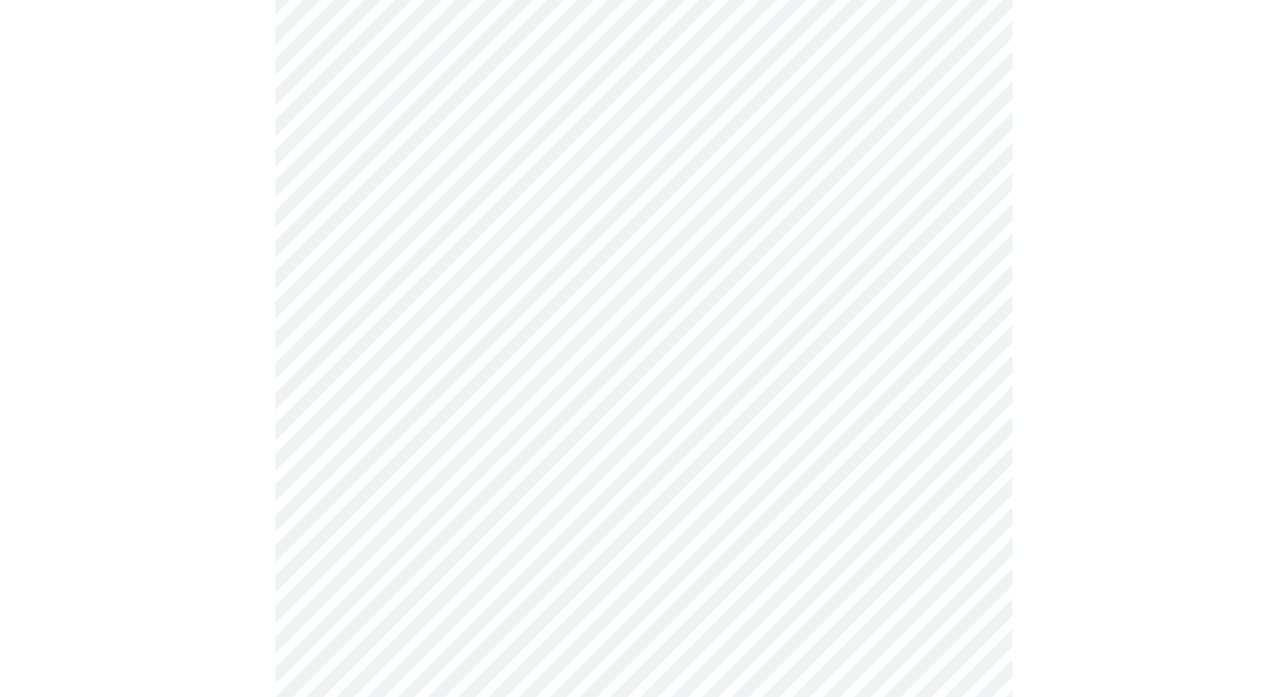
scroll to position [758, 0]
click at [444, 295] on body "MyMenopauseRx Appointments Messaging Labs Uploads Medications Community Refer a…" at bounding box center [643, 119] width 1273 height 1740
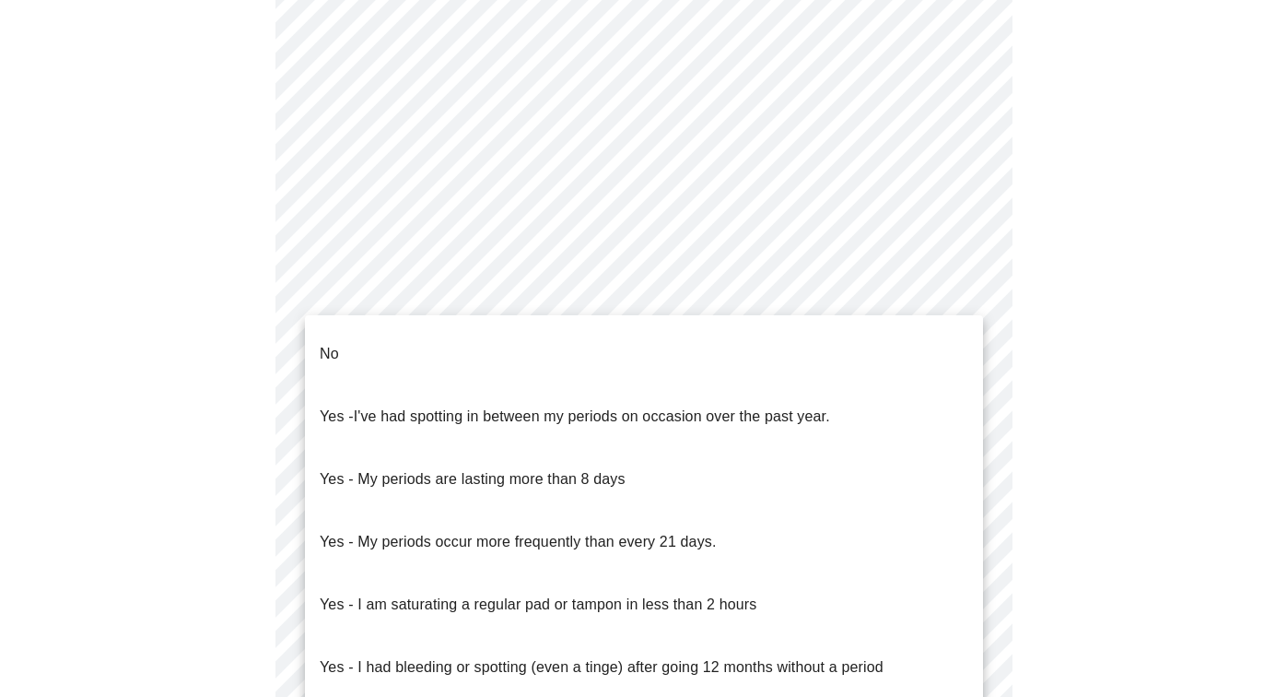
click at [446, 334] on li "No" at bounding box center [644, 354] width 678 height 63
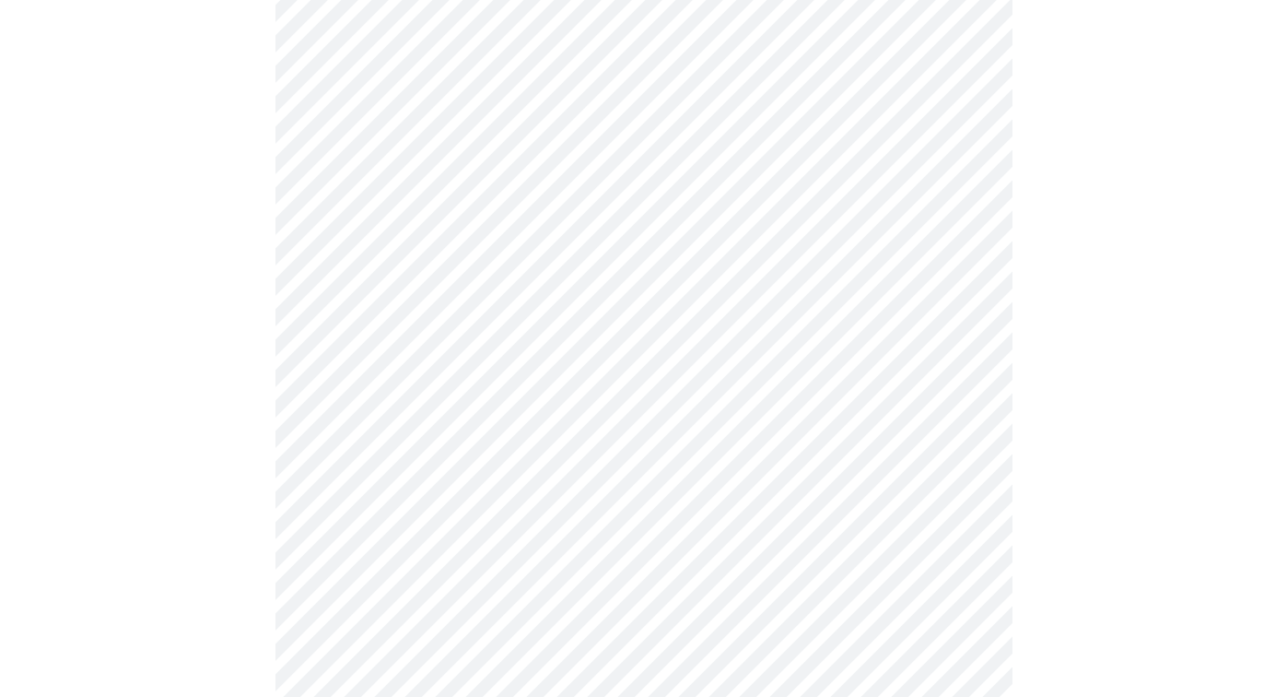
scroll to position [904, 0]
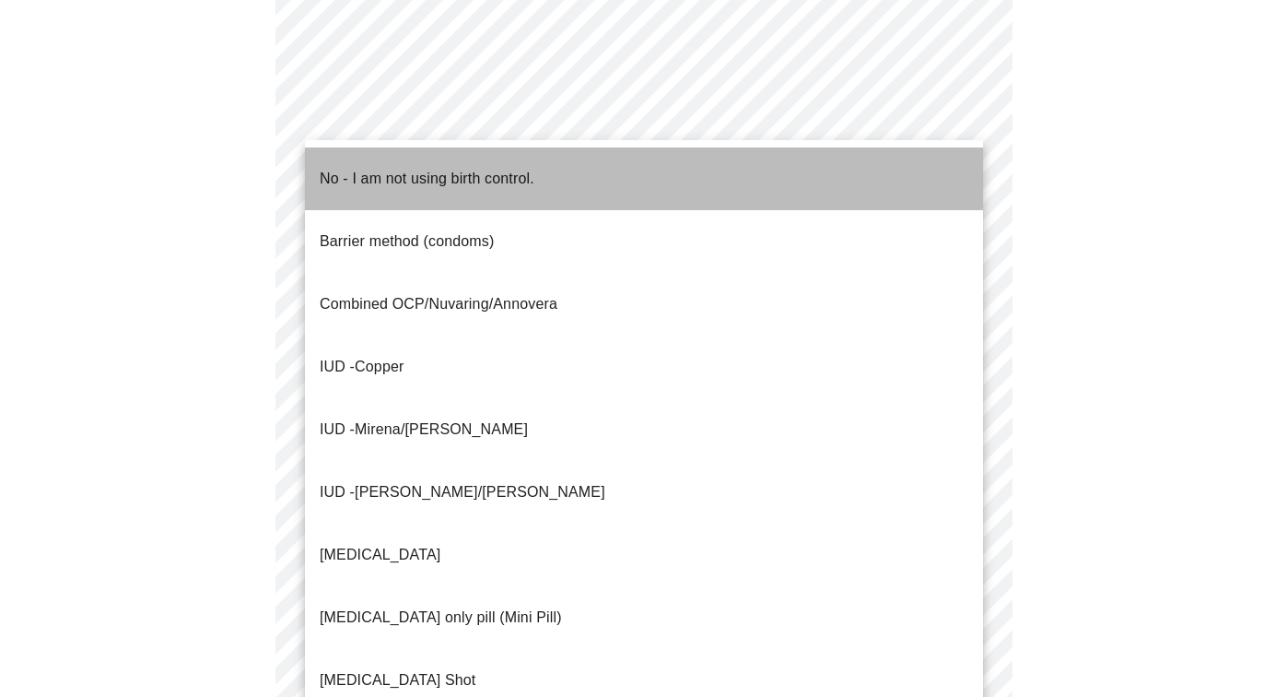
click at [449, 168] on p "No - I am not using birth control." at bounding box center [427, 179] width 215 height 22
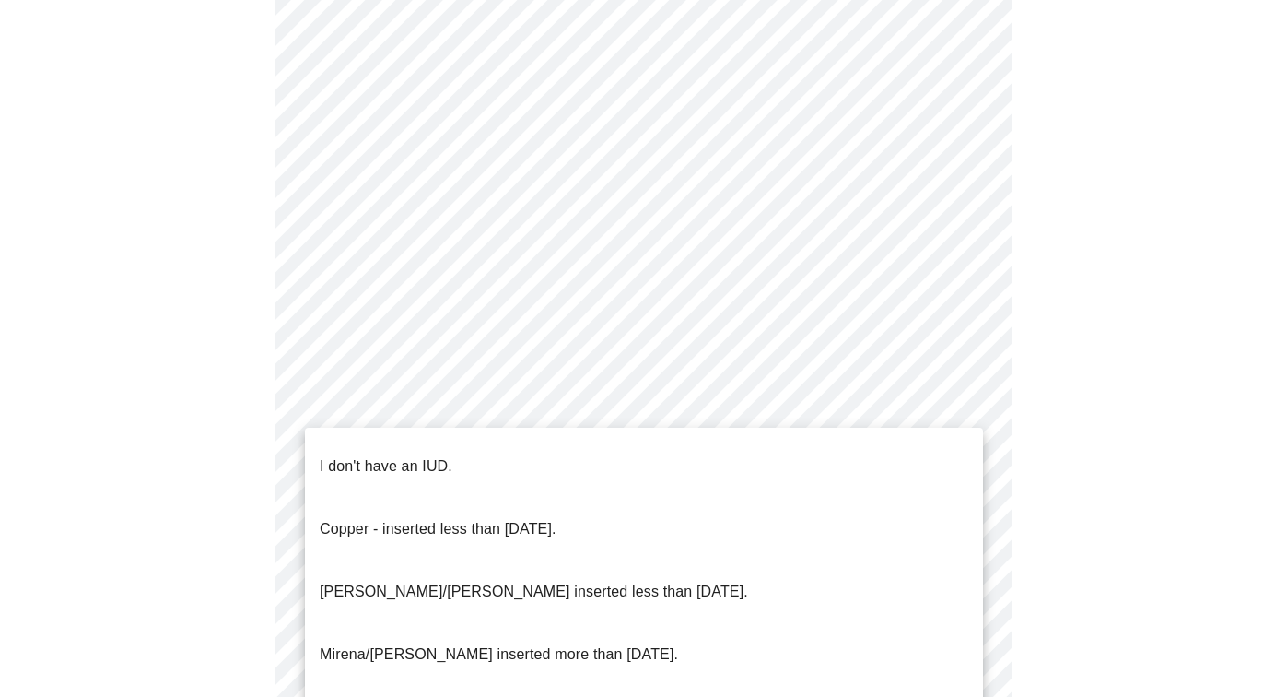
click at [461, 447] on li "I don't have an IUD." at bounding box center [644, 466] width 678 height 63
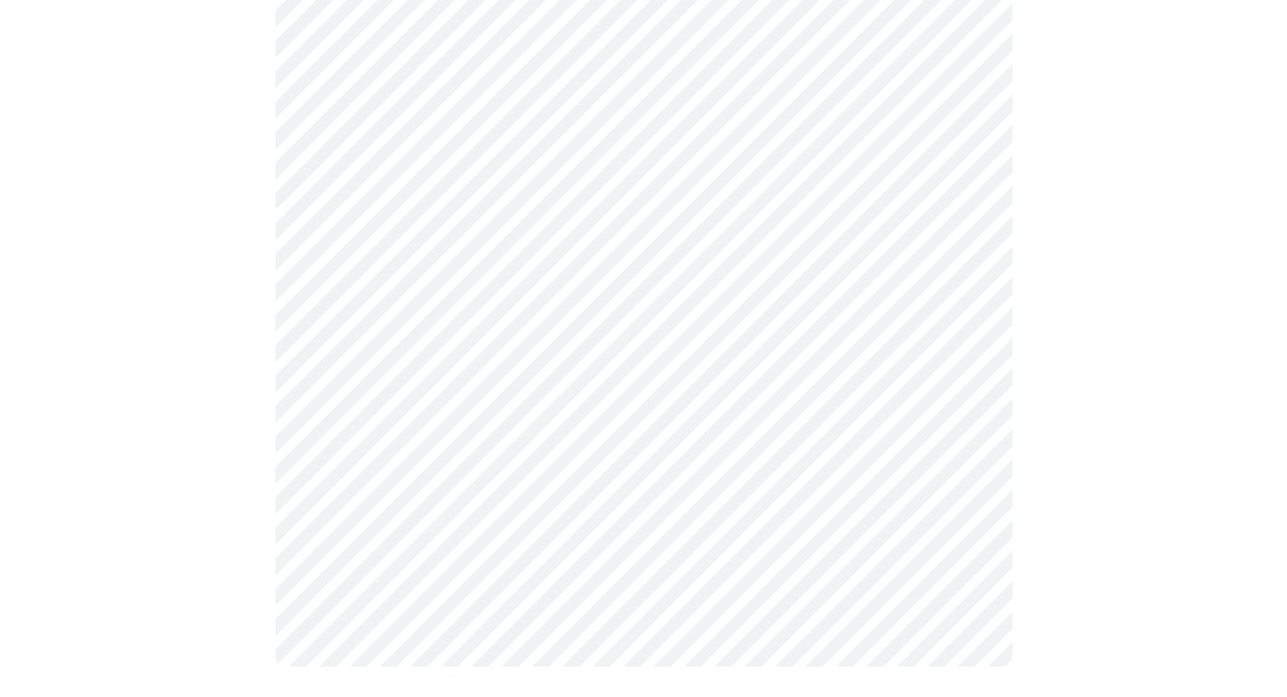
scroll to position [1013, 0]
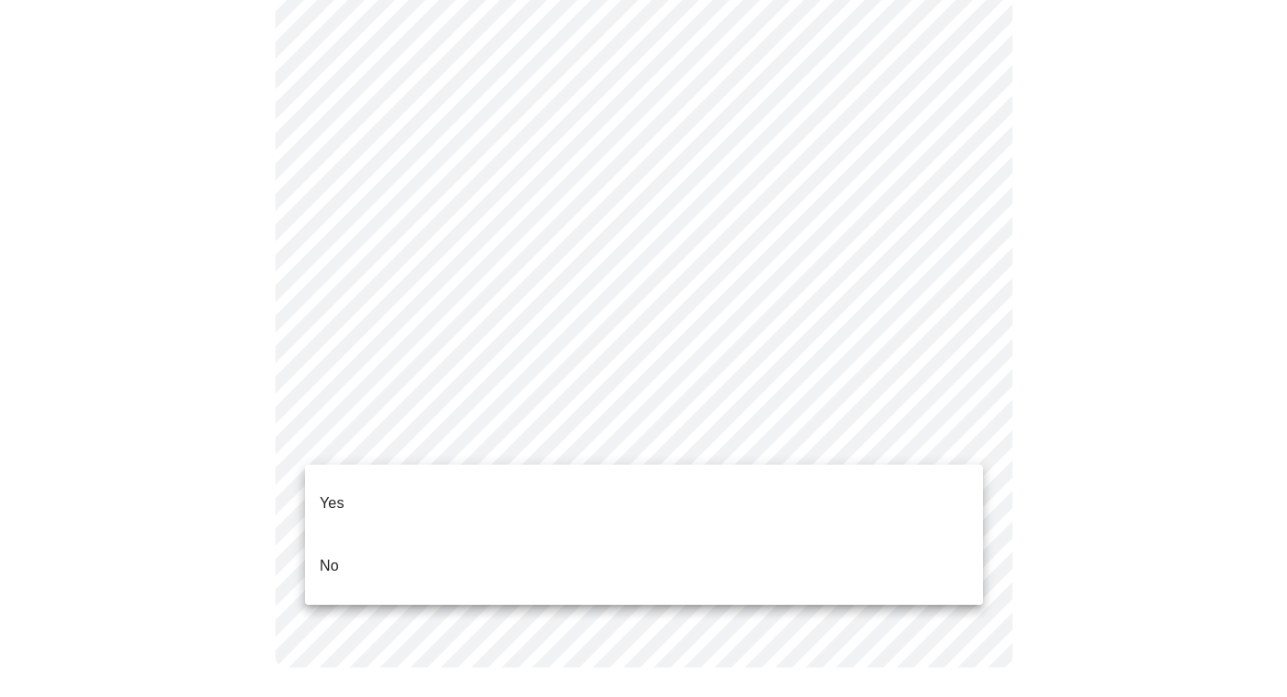
click at [467, 474] on li "Yes" at bounding box center [644, 503] width 678 height 63
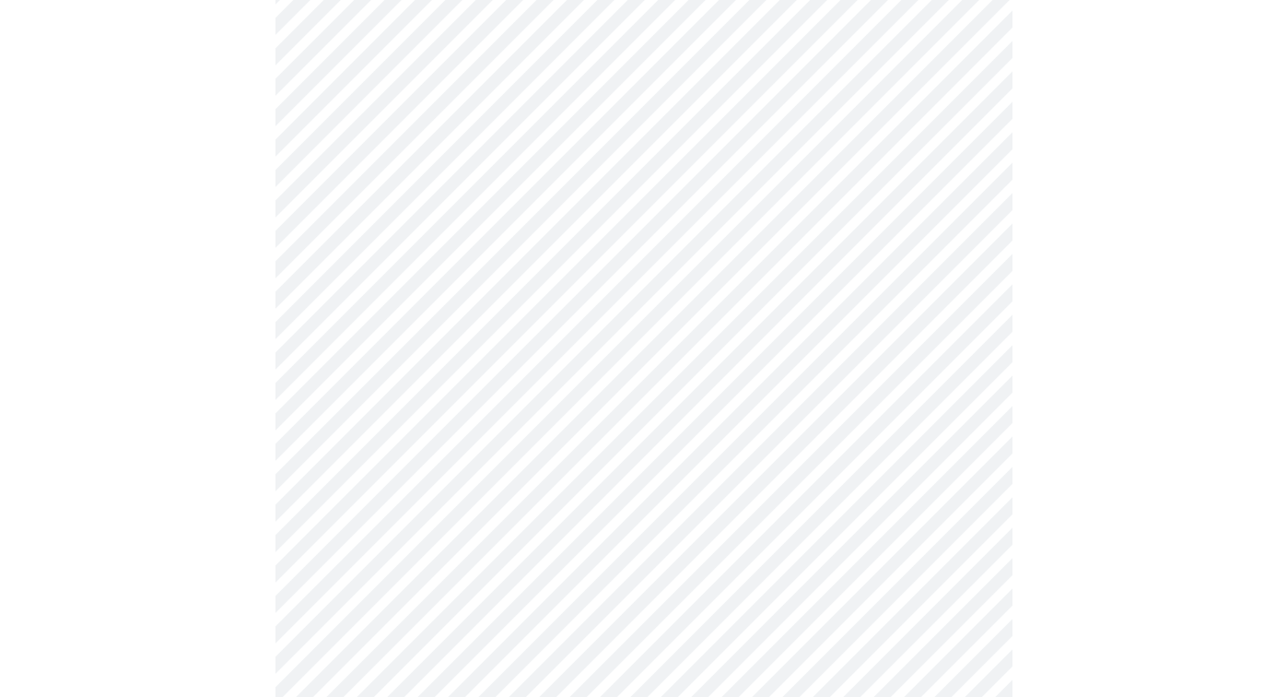
scroll to position [186, 0]
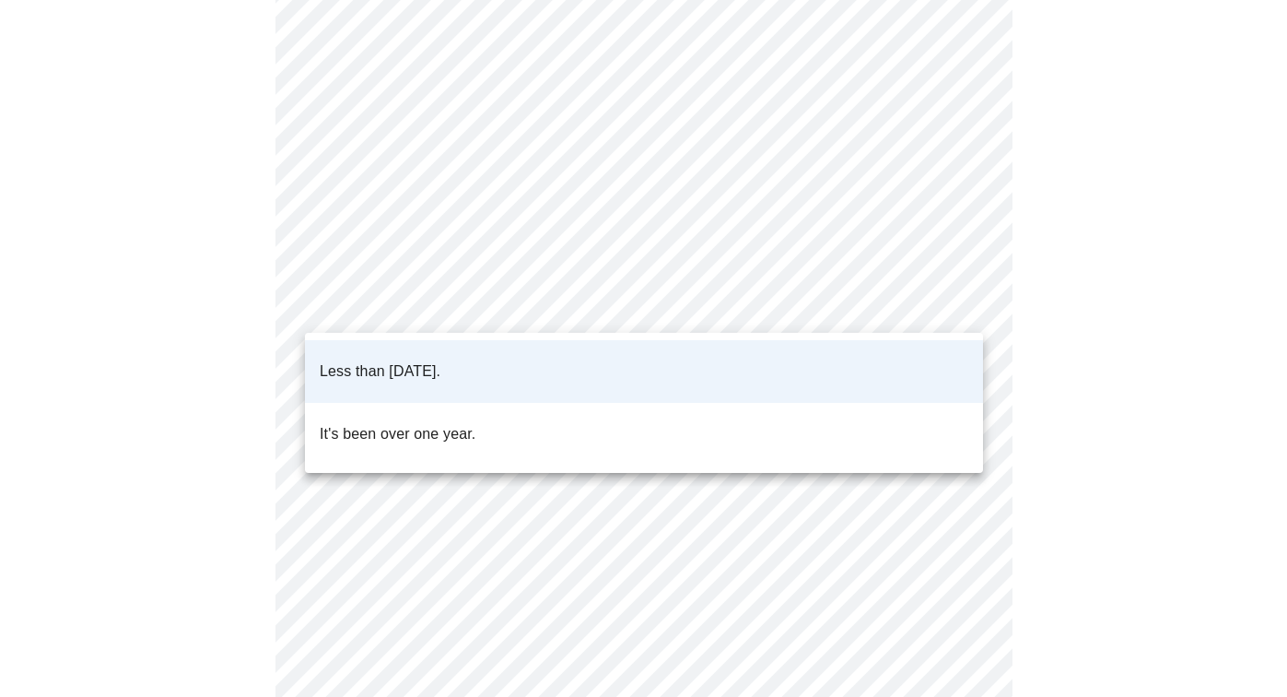
click at [454, 294] on body "MyMenopauseRx Appointments Messaging Labs Uploads Medications Community Refer a…" at bounding box center [643, 416] width 1273 height 1191
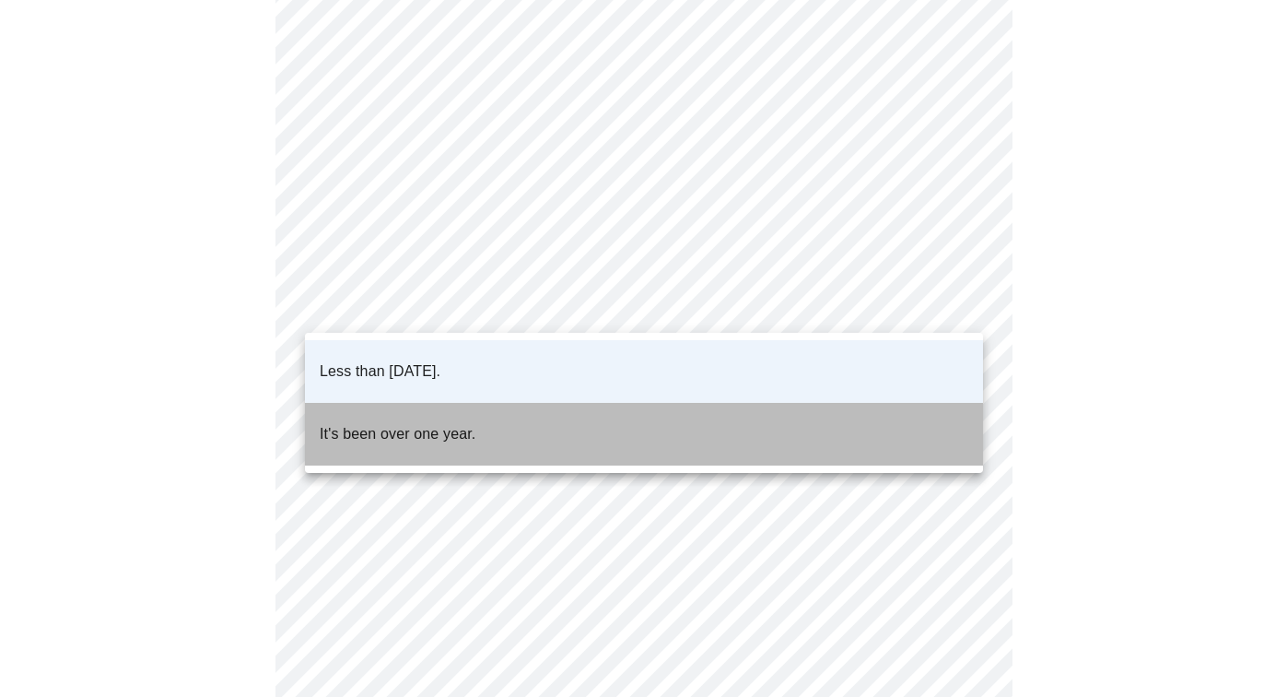
click at [412, 423] on p "It's been over one year." at bounding box center [398, 434] width 156 height 22
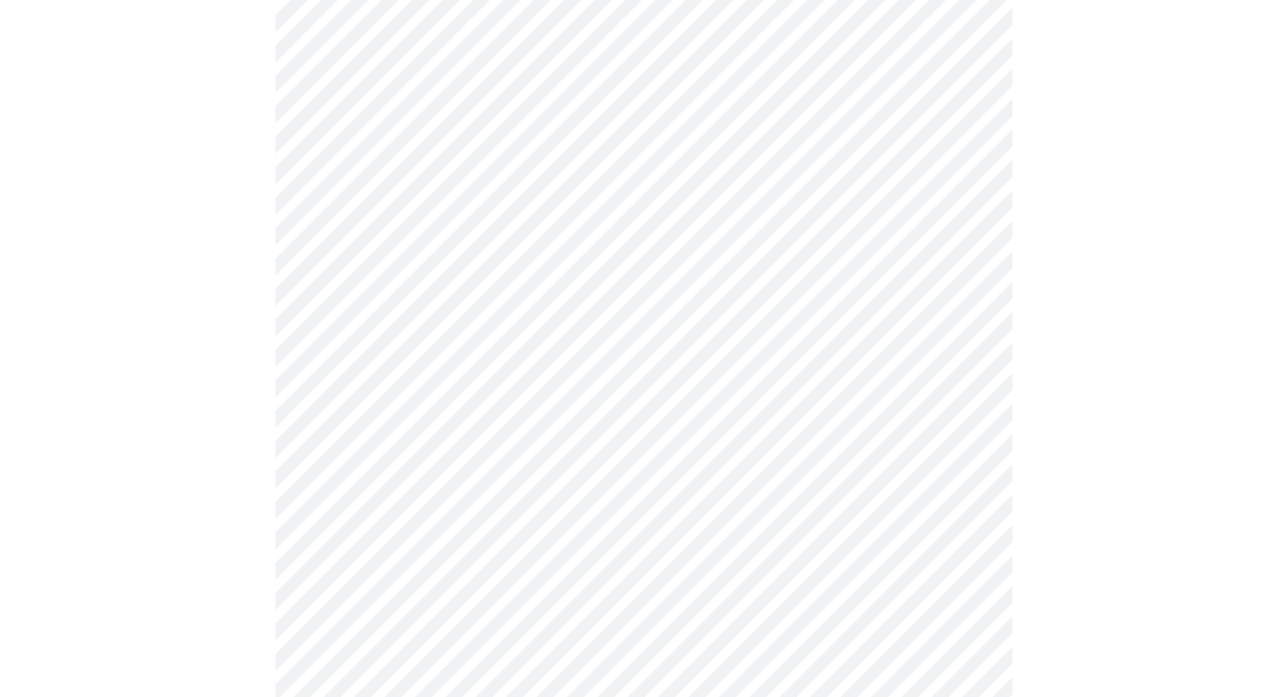
scroll to position [4813, 0]
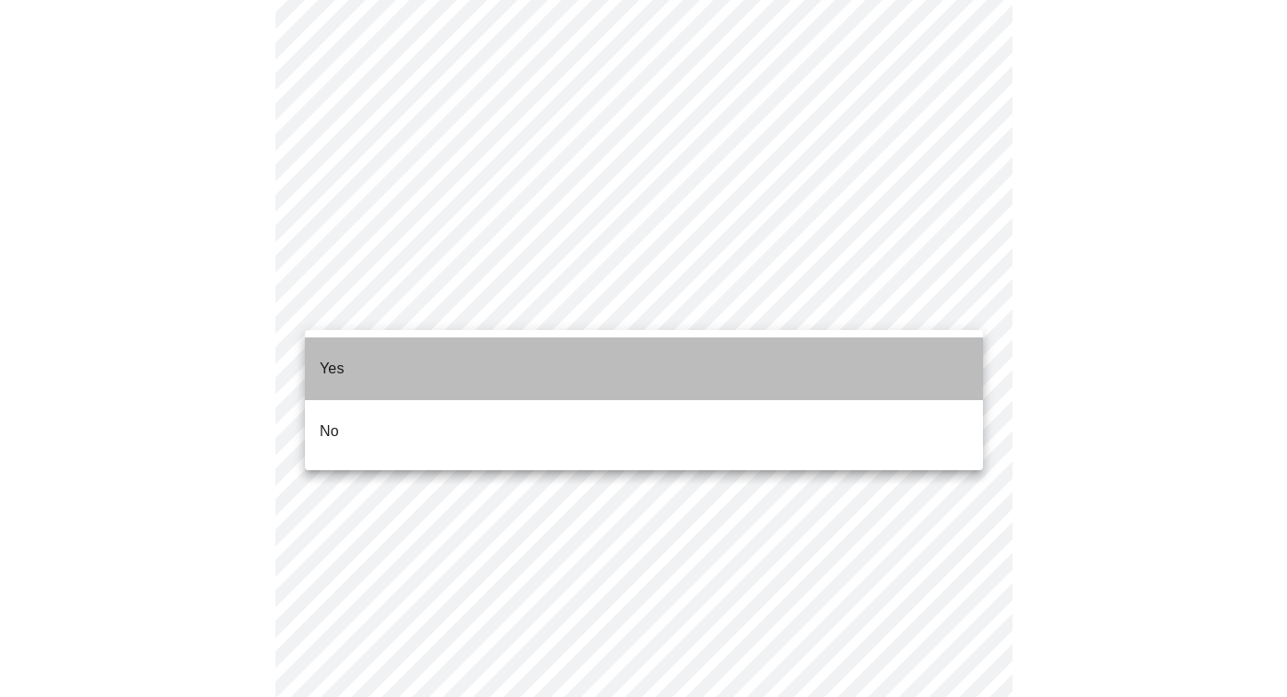
click at [428, 343] on li "Yes" at bounding box center [644, 368] width 678 height 63
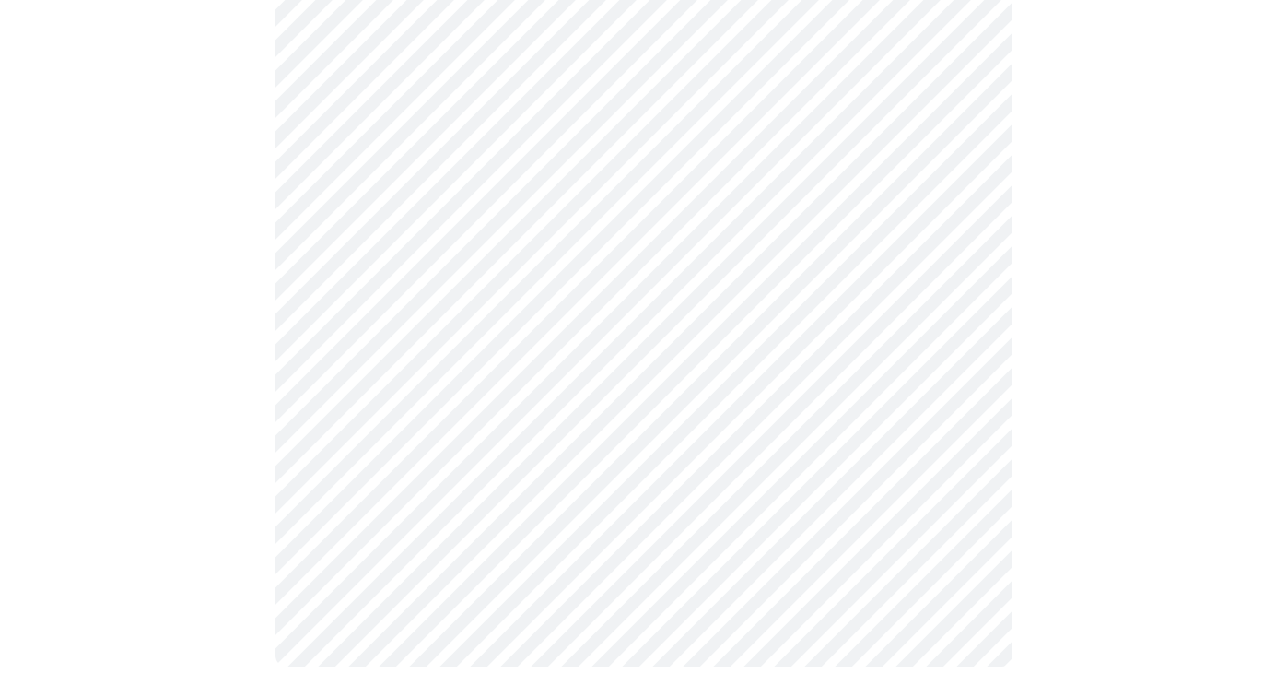
scroll to position [1196, 0]
